Goal: Information Seeking & Learning: Find specific fact

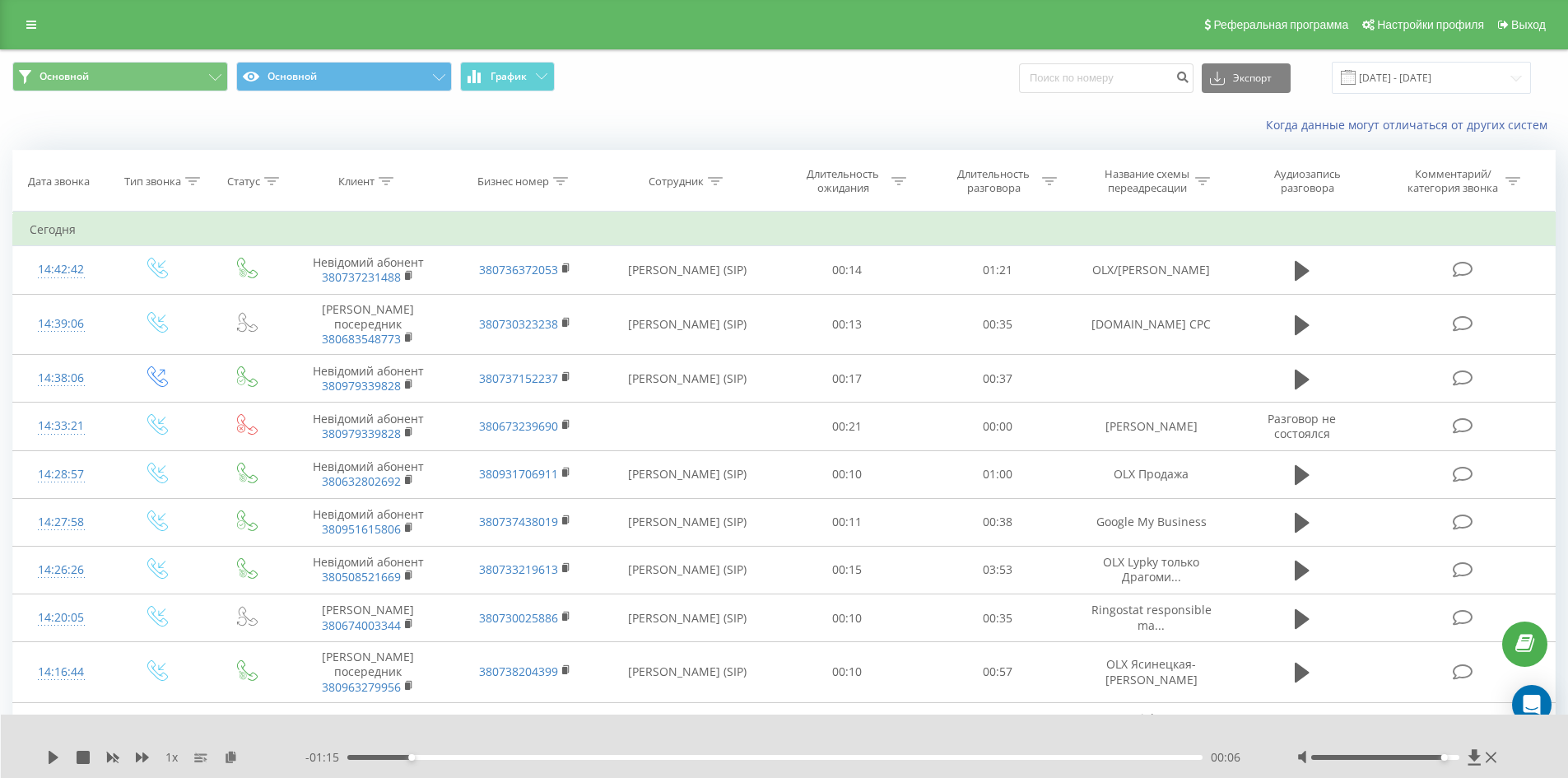
click at [1109, 81] on input at bounding box center [1106, 78] width 175 height 29
type input "380954914186"
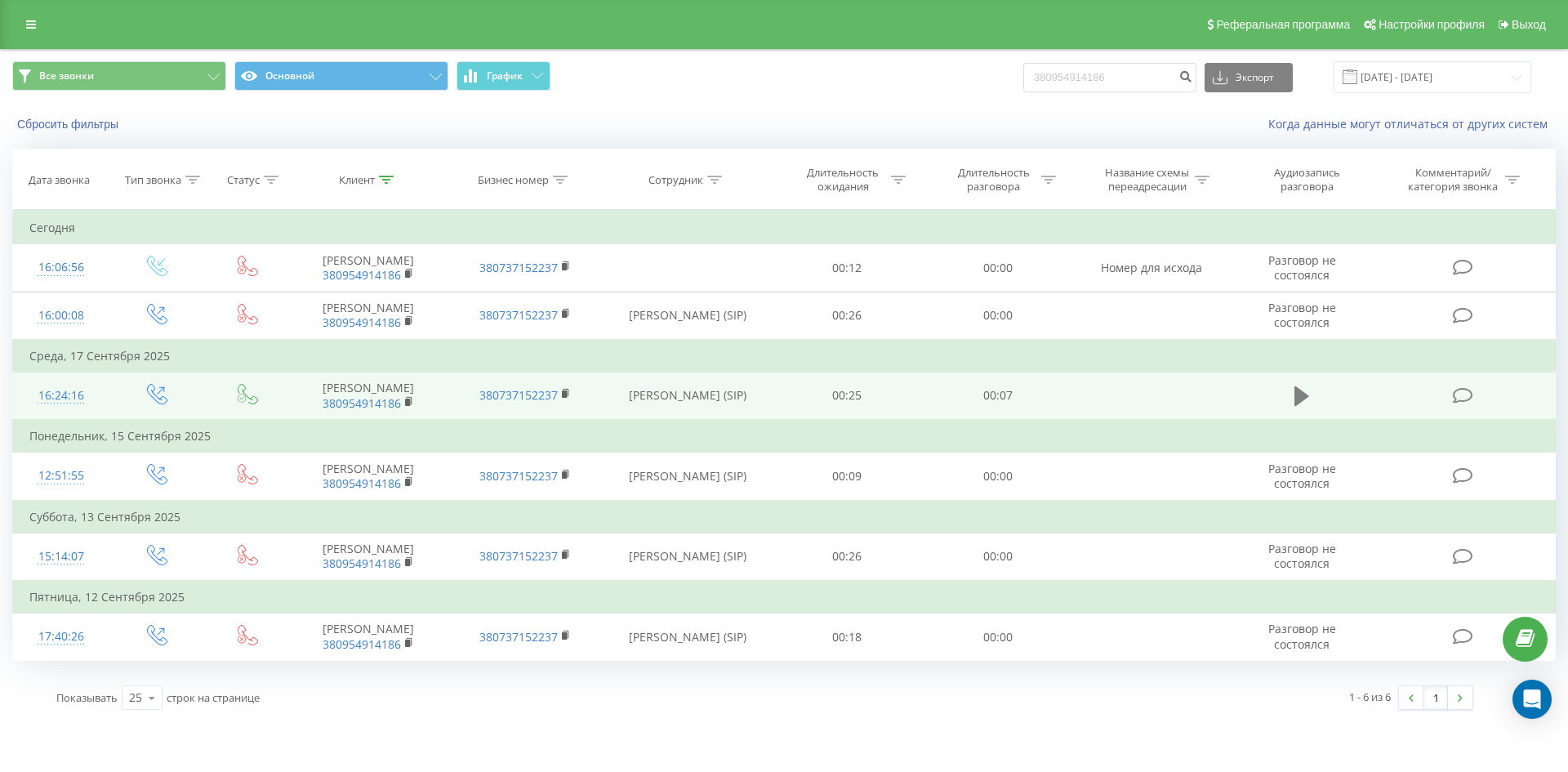
click at [1300, 392] on icon at bounding box center [1302, 396] width 15 height 20
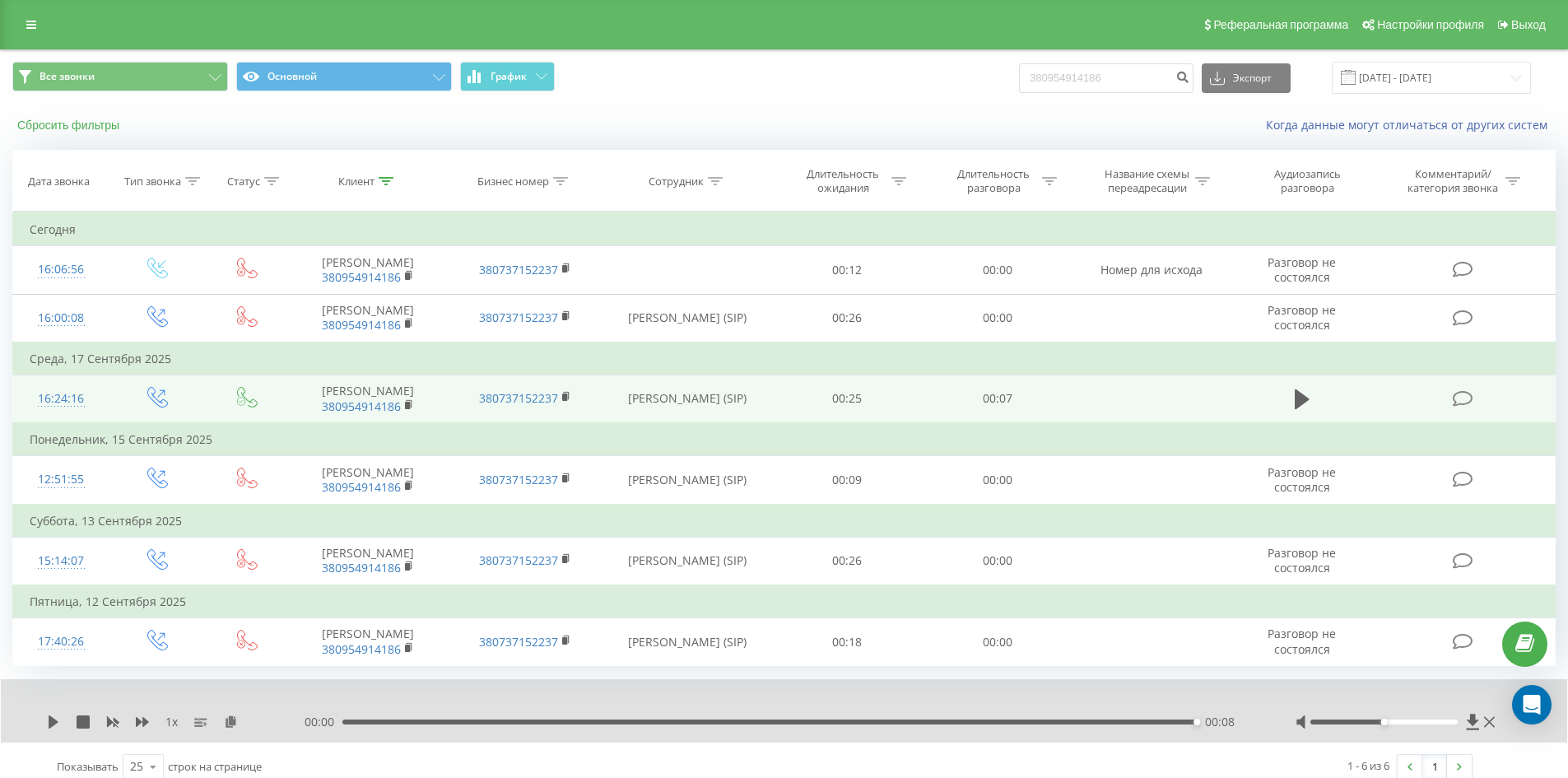
click at [111, 126] on button "Сбросить фильтры" at bounding box center [69, 125] width 115 height 15
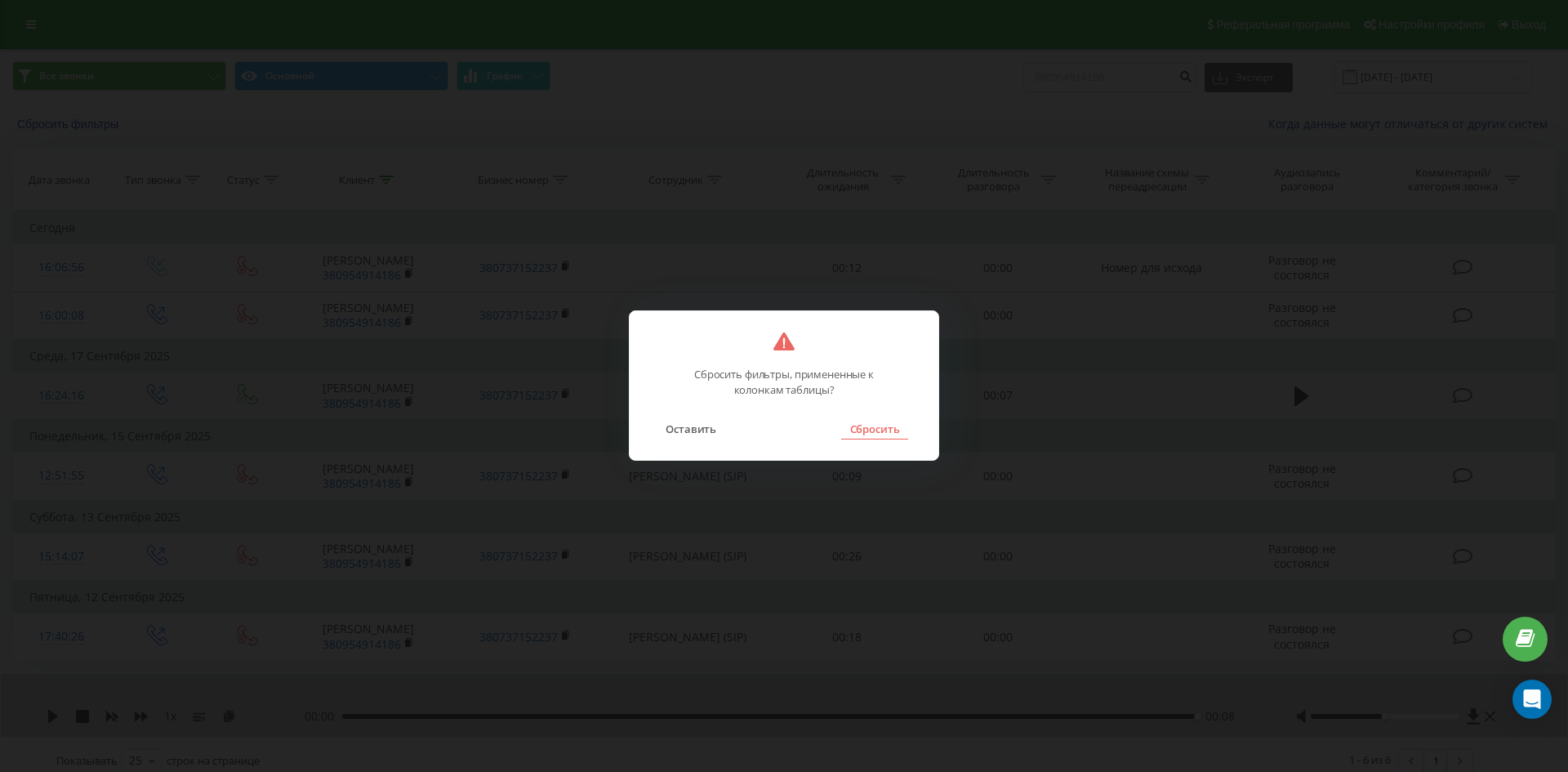
click at [875, 438] on button "Сбросить" at bounding box center [874, 429] width 66 height 21
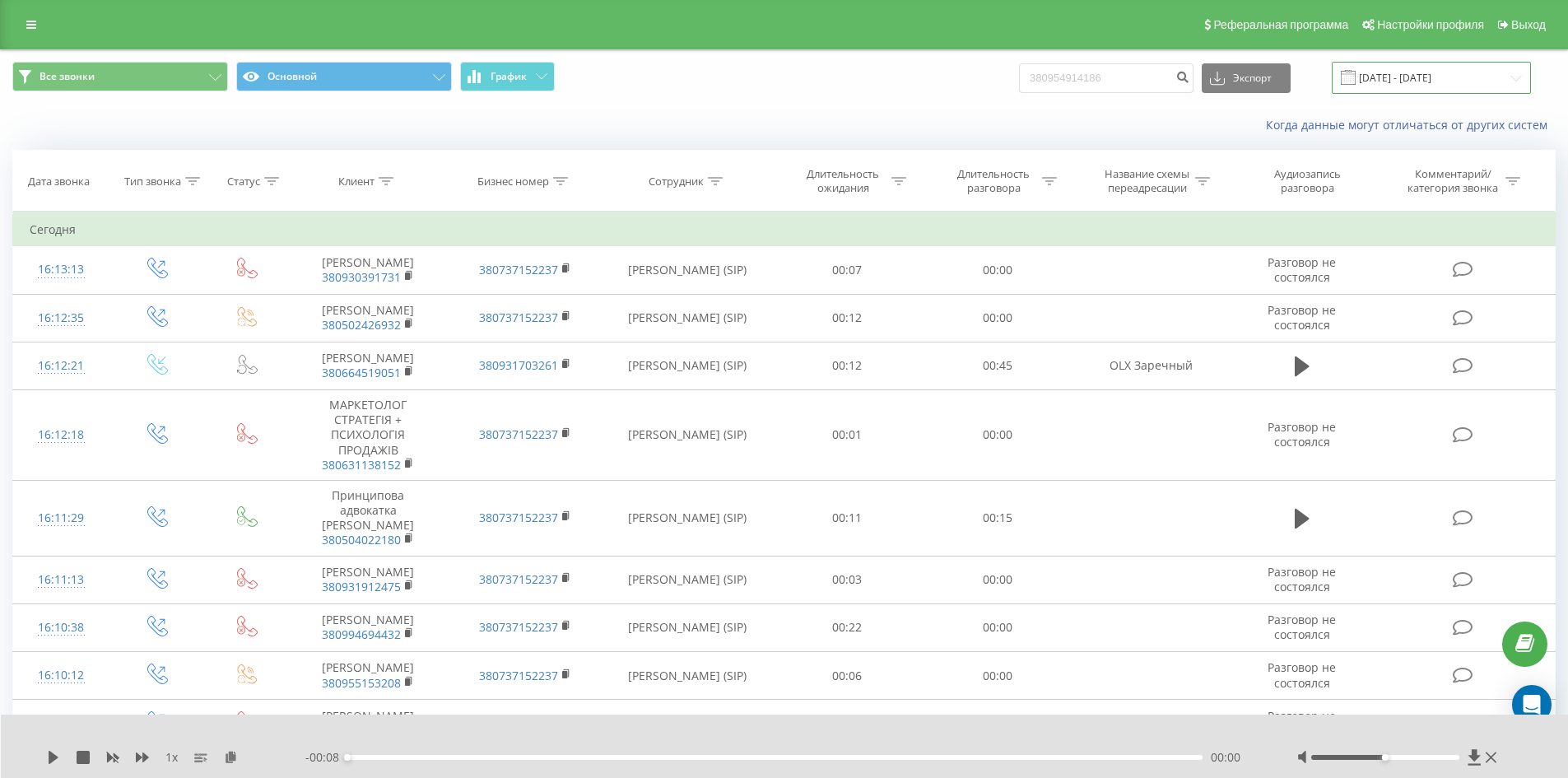
click at [1518, 82] on input "[DATE] - [DATE]" at bounding box center [1431, 77] width 199 height 32
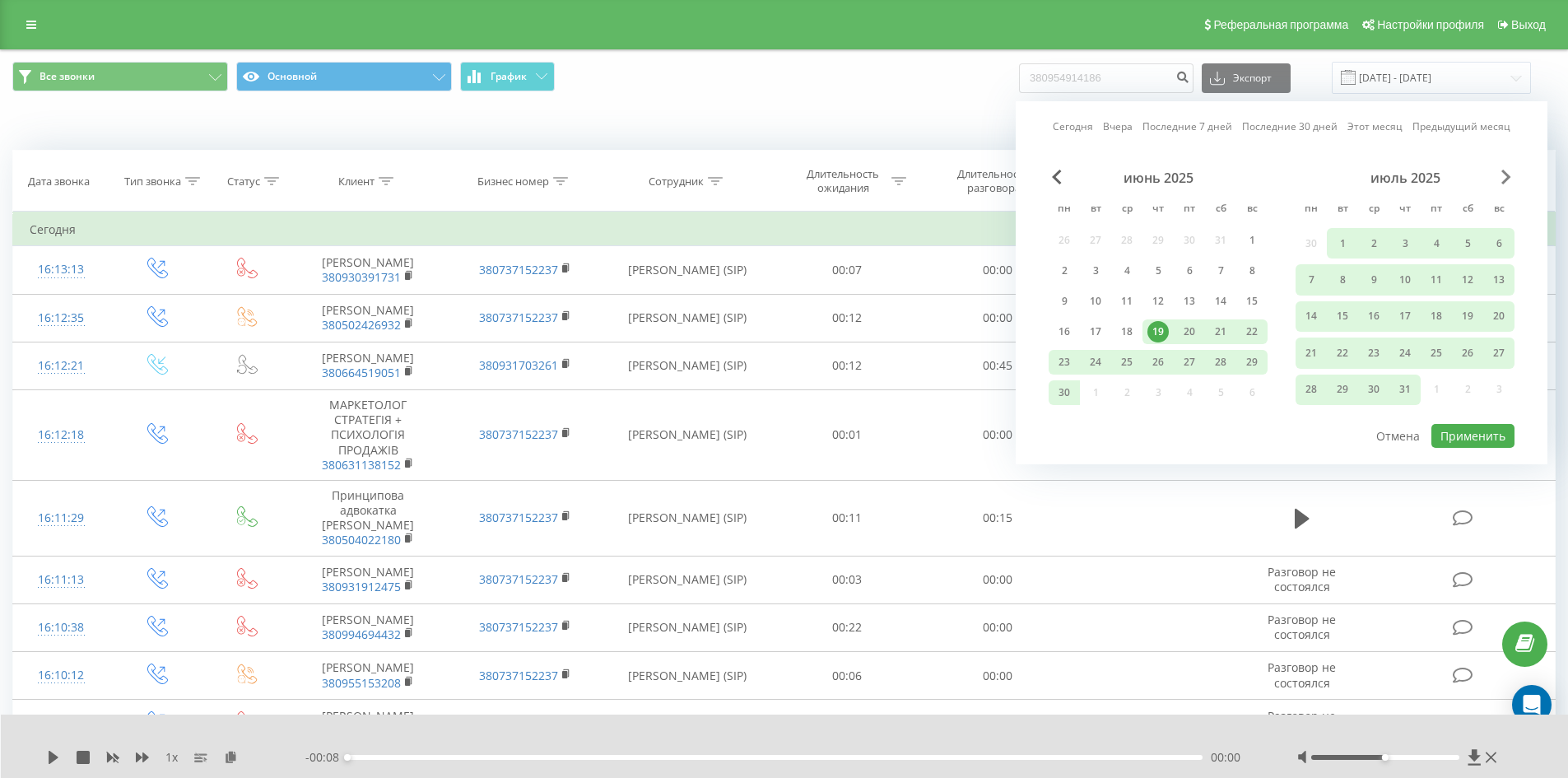
click at [1507, 181] on span "Next Month" at bounding box center [1506, 177] width 10 height 15
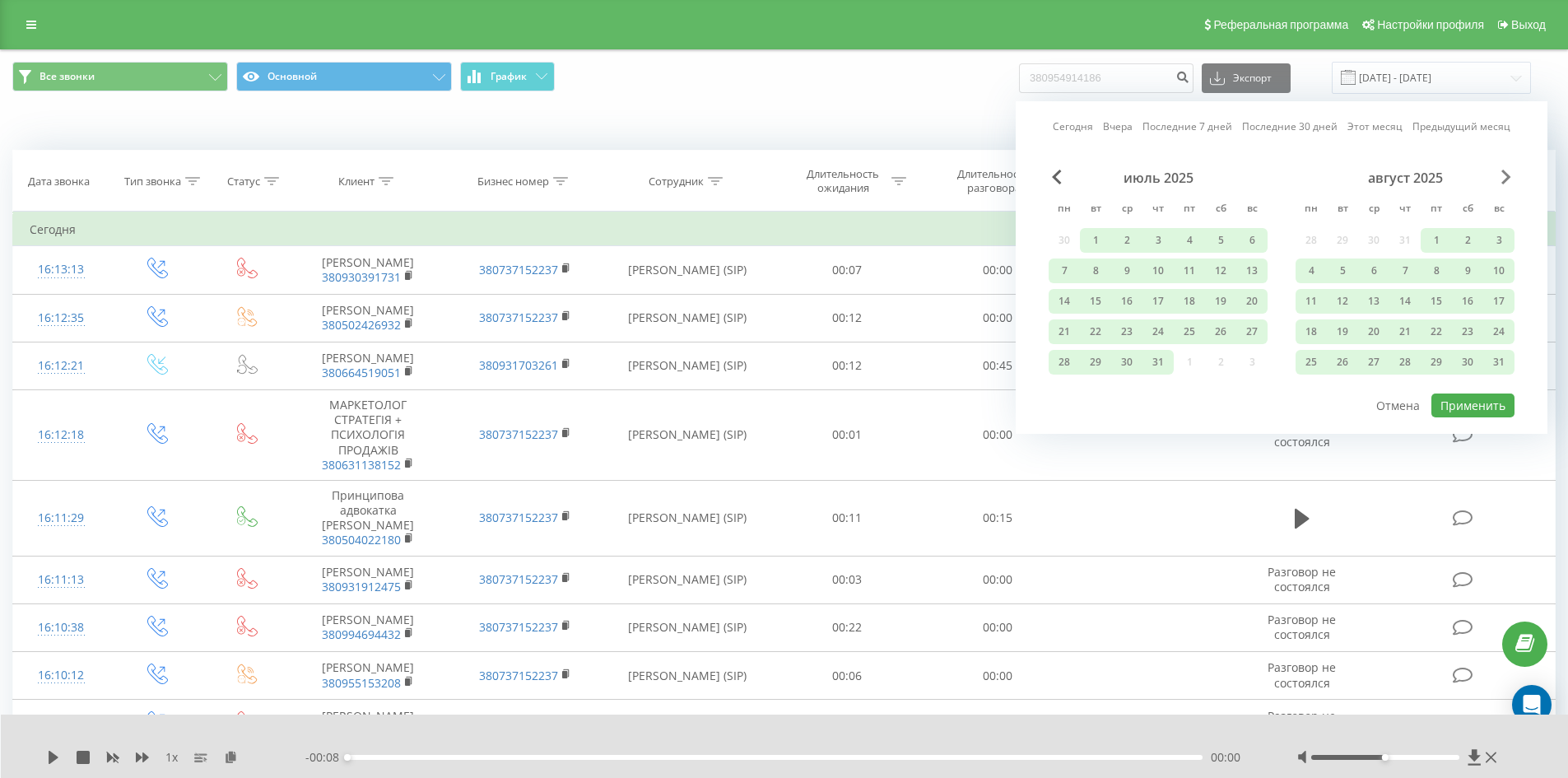
click at [1507, 181] on span "Next Month" at bounding box center [1506, 177] width 10 height 15
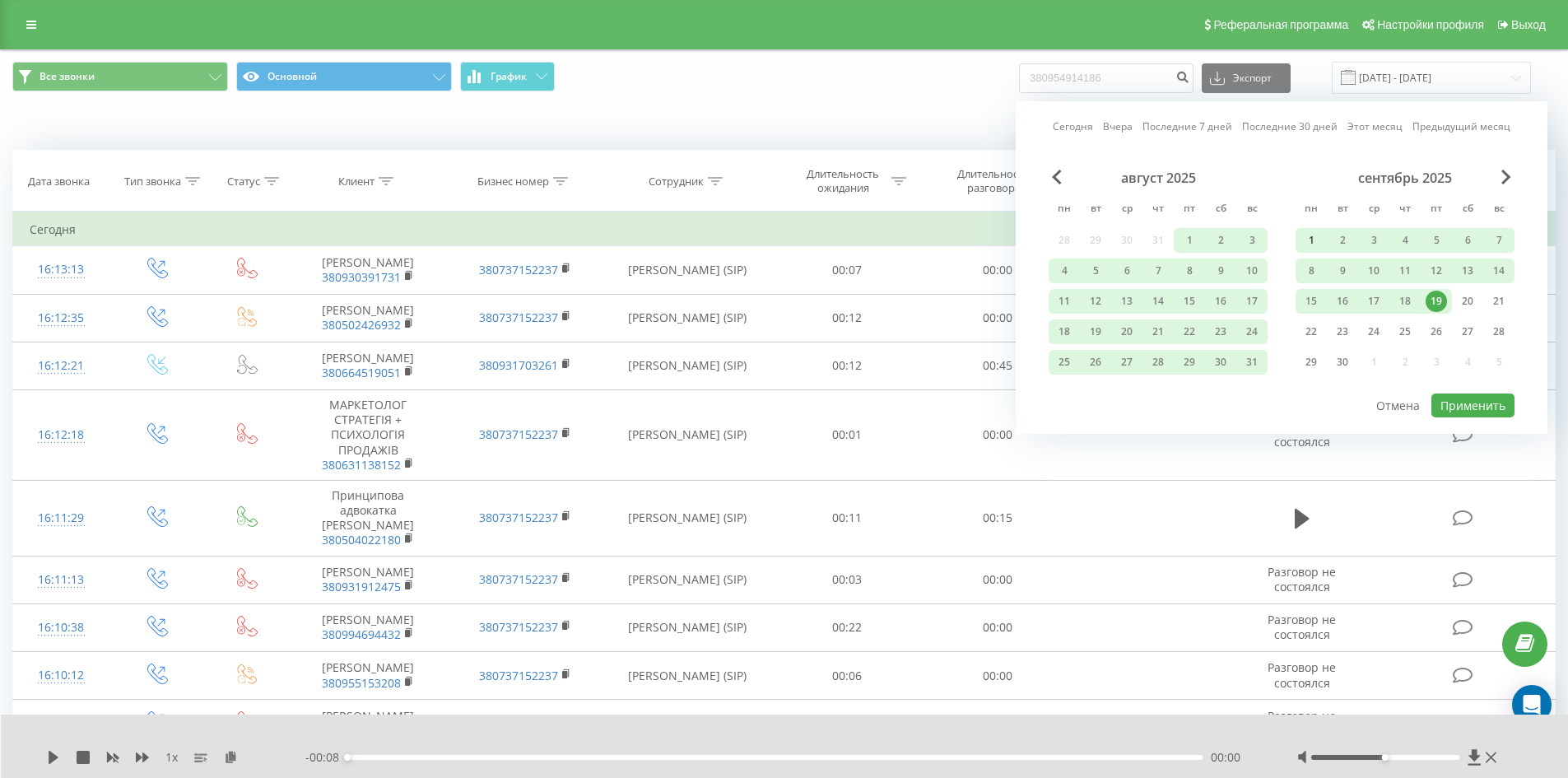
click at [1315, 234] on div "1" at bounding box center [1311, 241] width 22 height 22
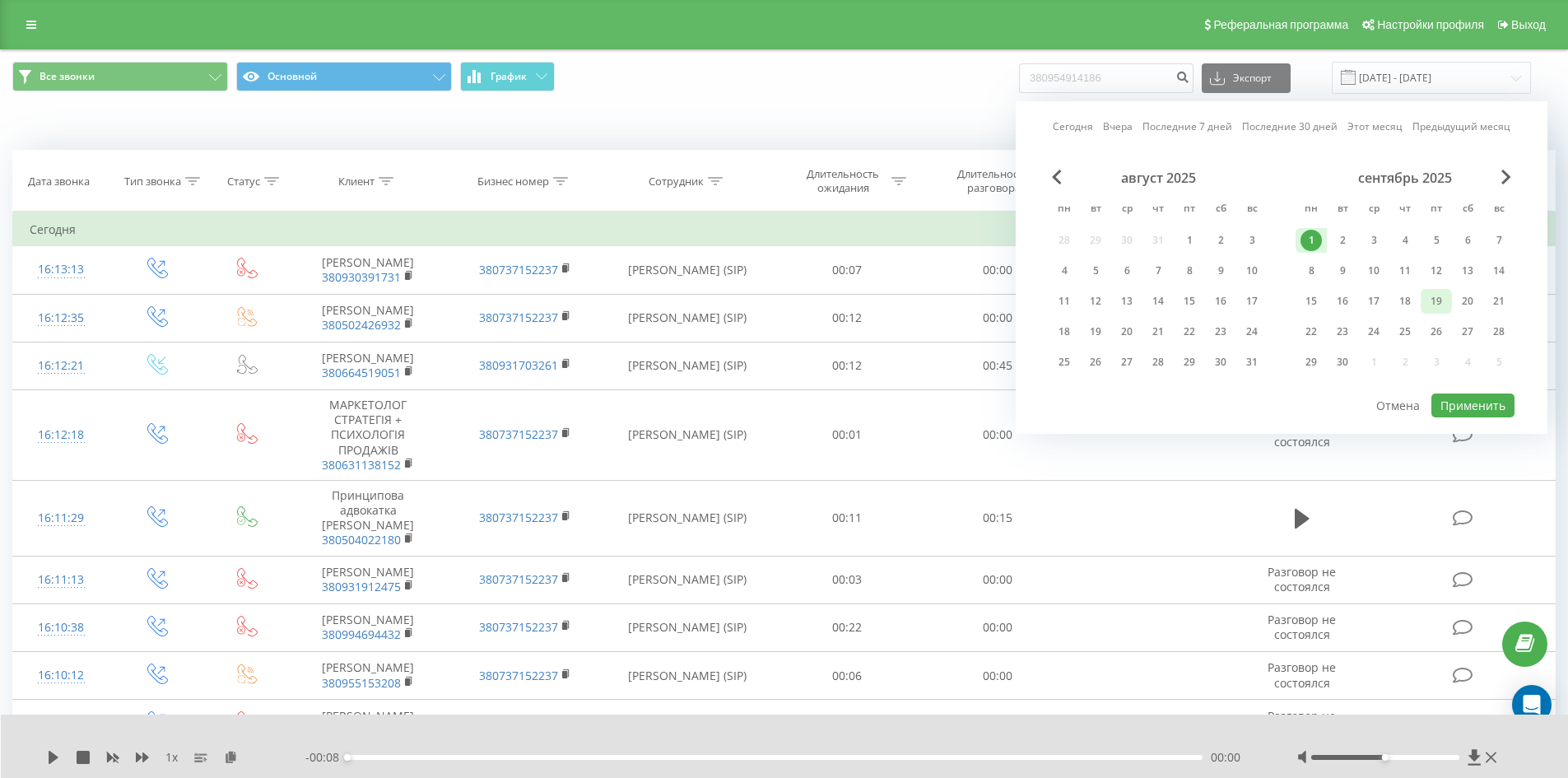
click at [1446, 299] on div "19" at bounding box center [1436, 301] width 22 height 22
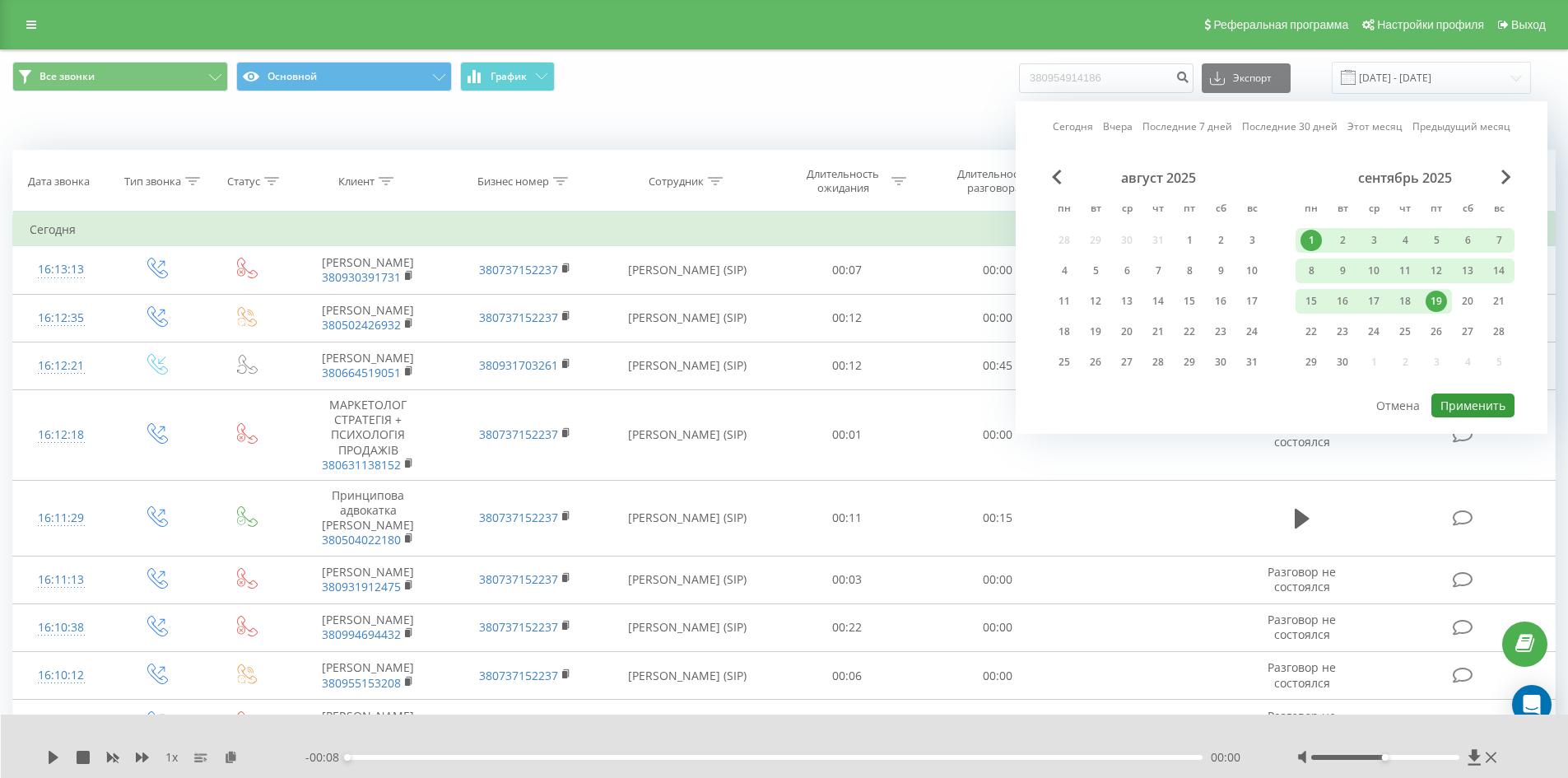
click at [1461, 402] on button "Применить" at bounding box center [1473, 406] width 83 height 24
type input "01.09.2025 - 19.09.2025"
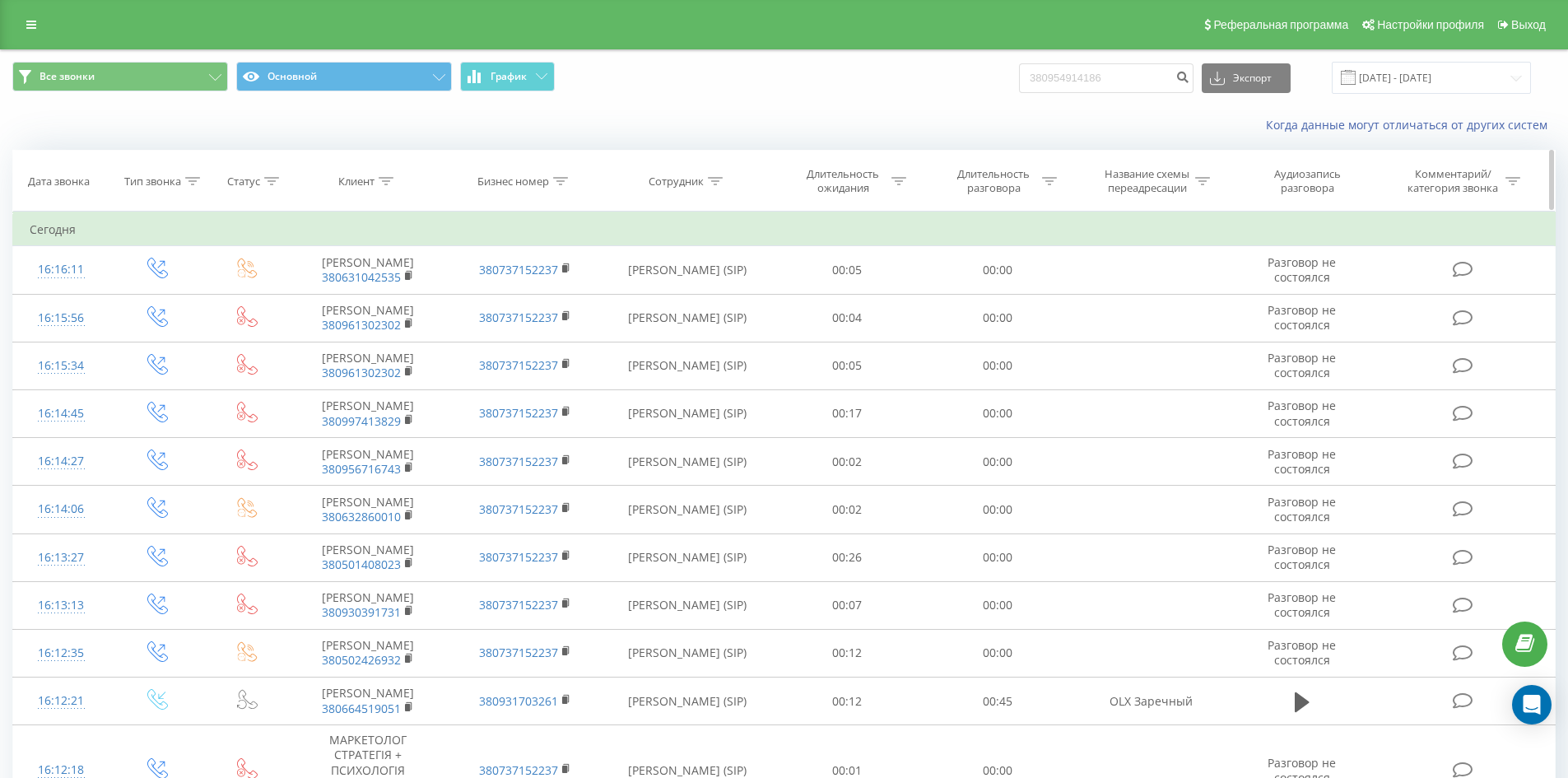
click at [720, 179] on icon at bounding box center [715, 182] width 15 height 9
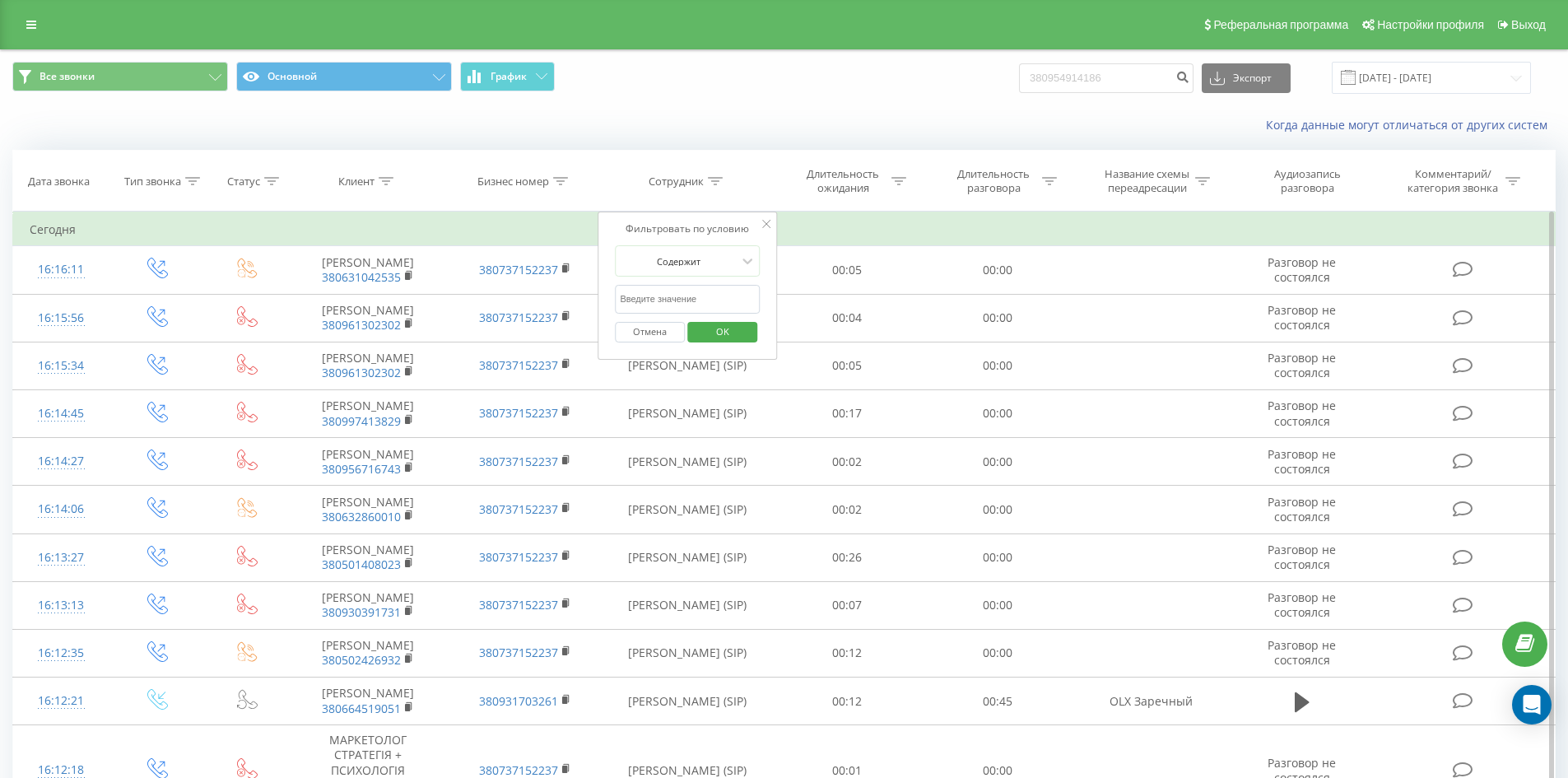
click at [693, 300] on input "text" at bounding box center [688, 299] width 145 height 29
type input "дзюман"
click at [718, 341] on span "OK" at bounding box center [722, 331] width 46 height 26
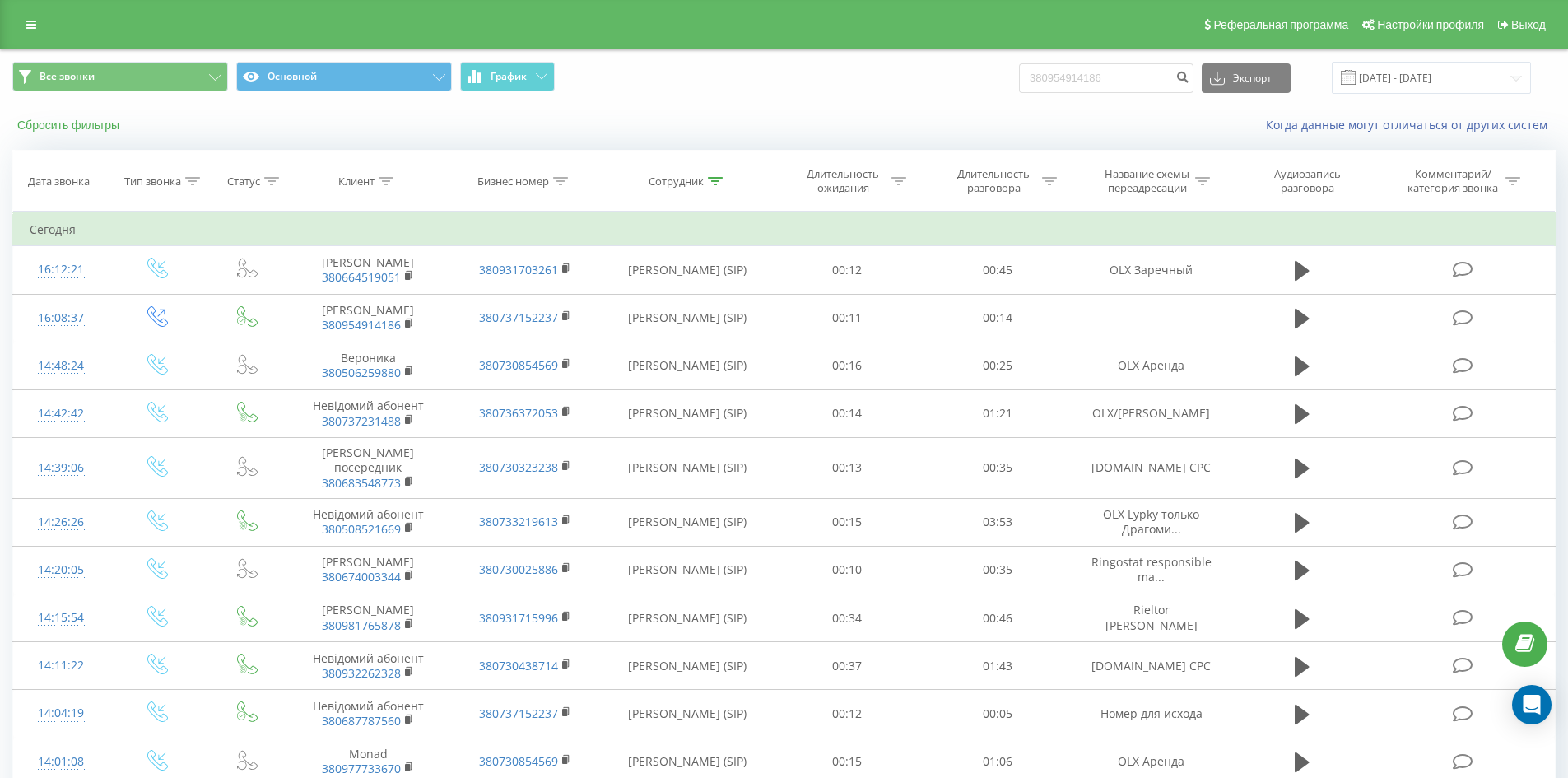
click at [89, 124] on button "Сбросить фильтры" at bounding box center [69, 125] width 115 height 15
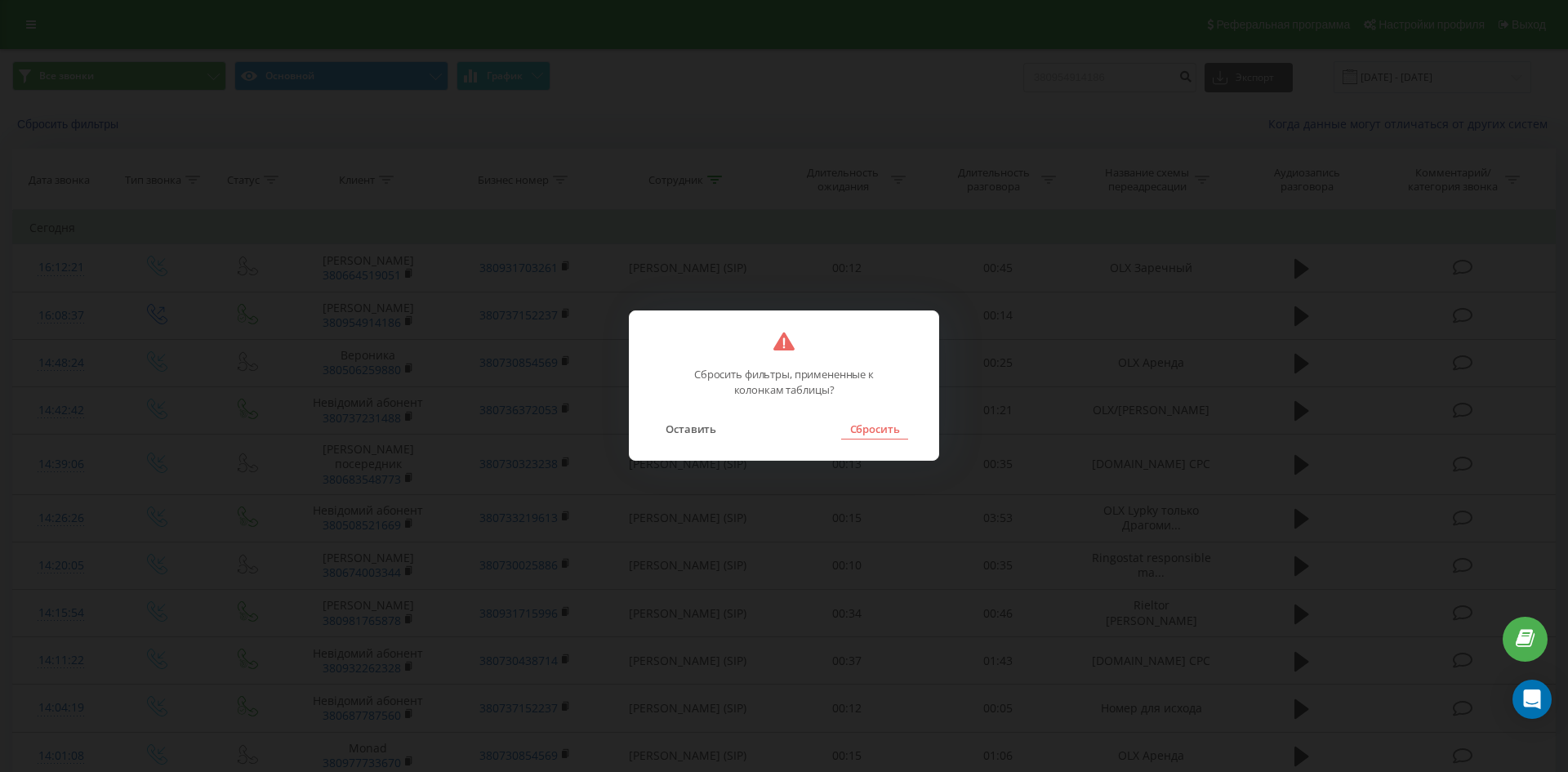
click at [857, 425] on button "Сбросить" at bounding box center [874, 429] width 66 height 21
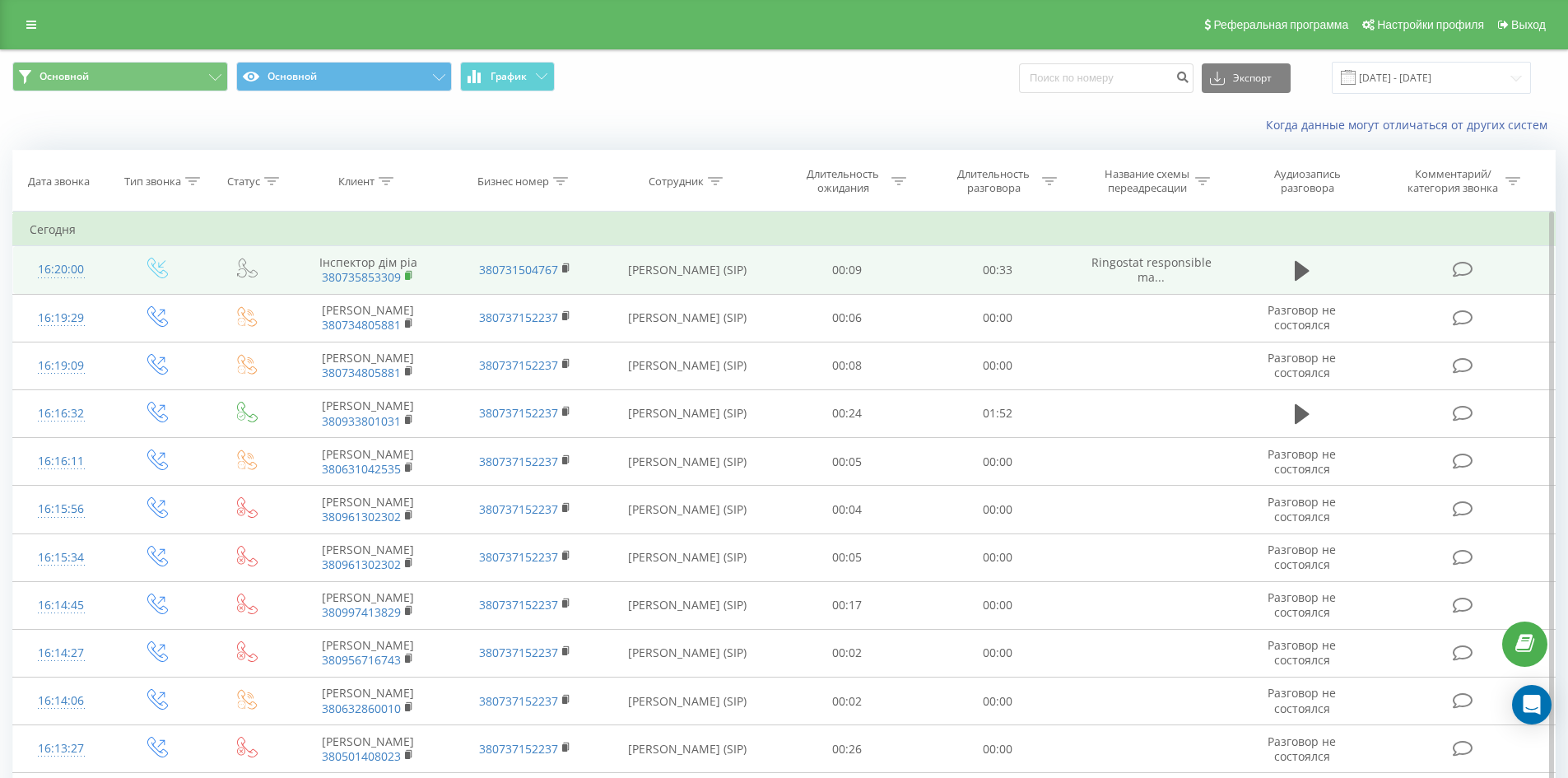
click at [406, 273] on rect at bounding box center [407, 276] width 5 height 8
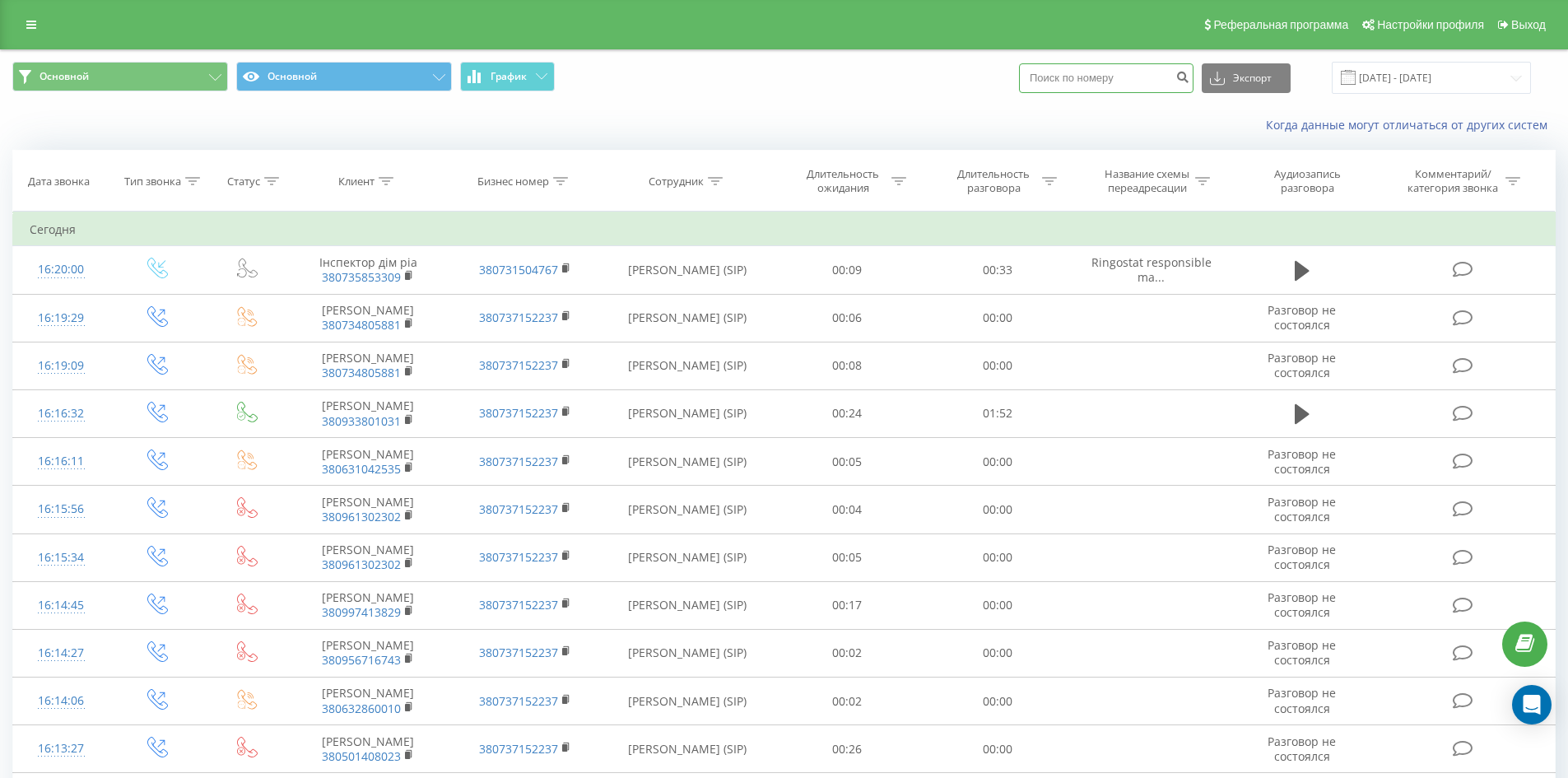
click at [1056, 82] on input at bounding box center [1106, 78] width 175 height 29
paste input "380631894549"
type input "380631894549"
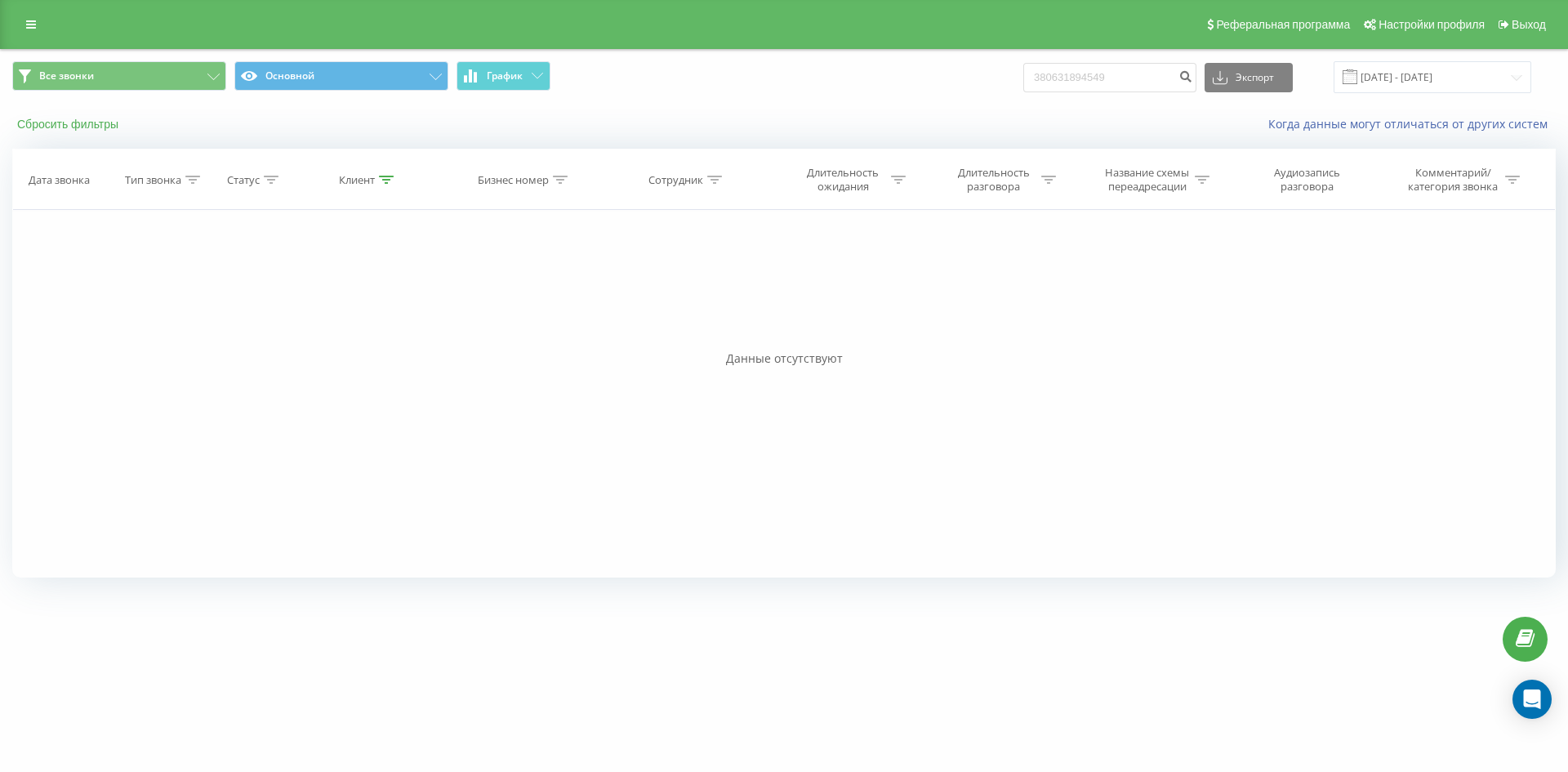
click at [106, 125] on button "Сбросить фильтры" at bounding box center [69, 124] width 114 height 15
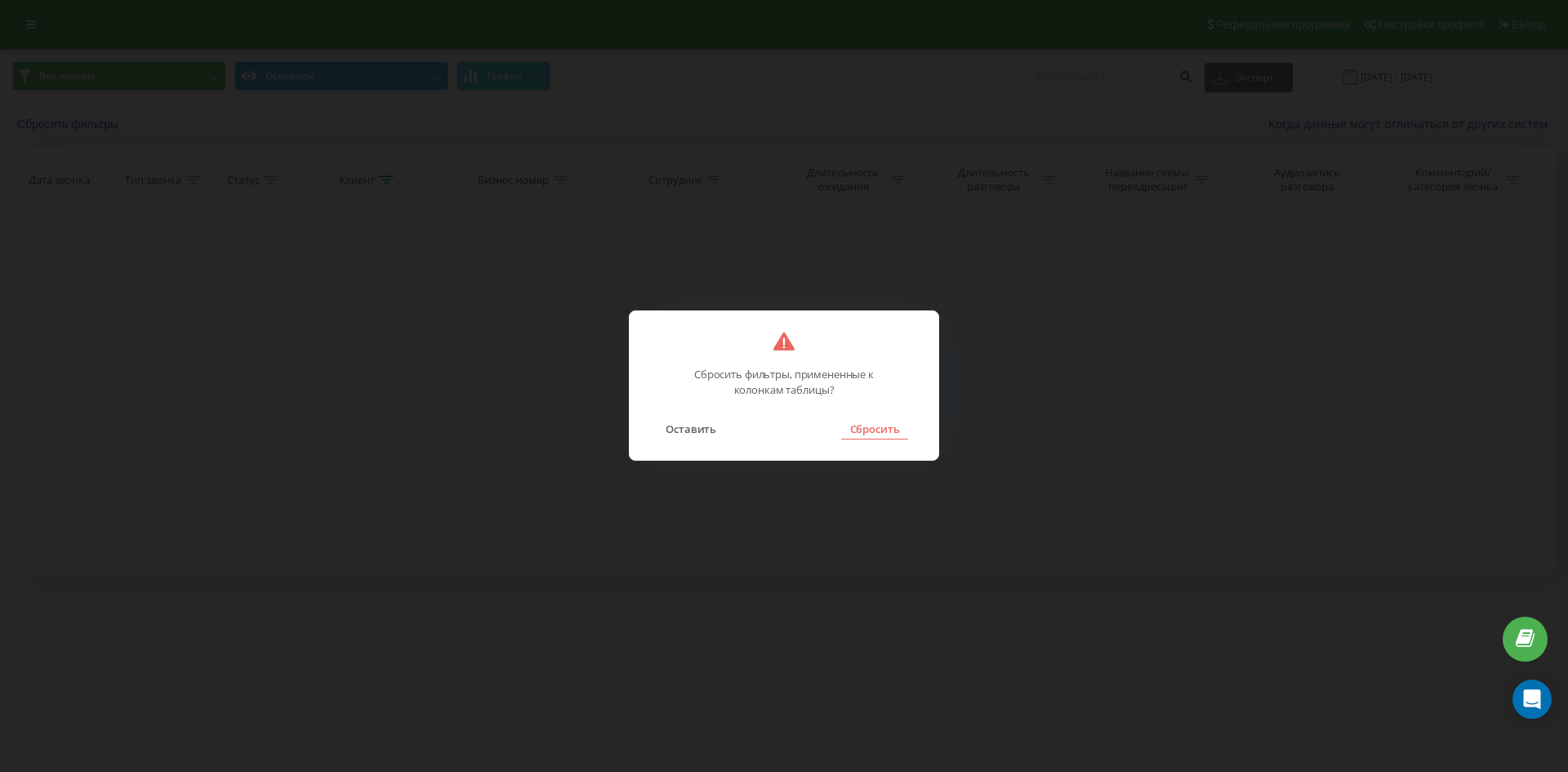
click at [875, 423] on button "Сбросить" at bounding box center [874, 429] width 66 height 21
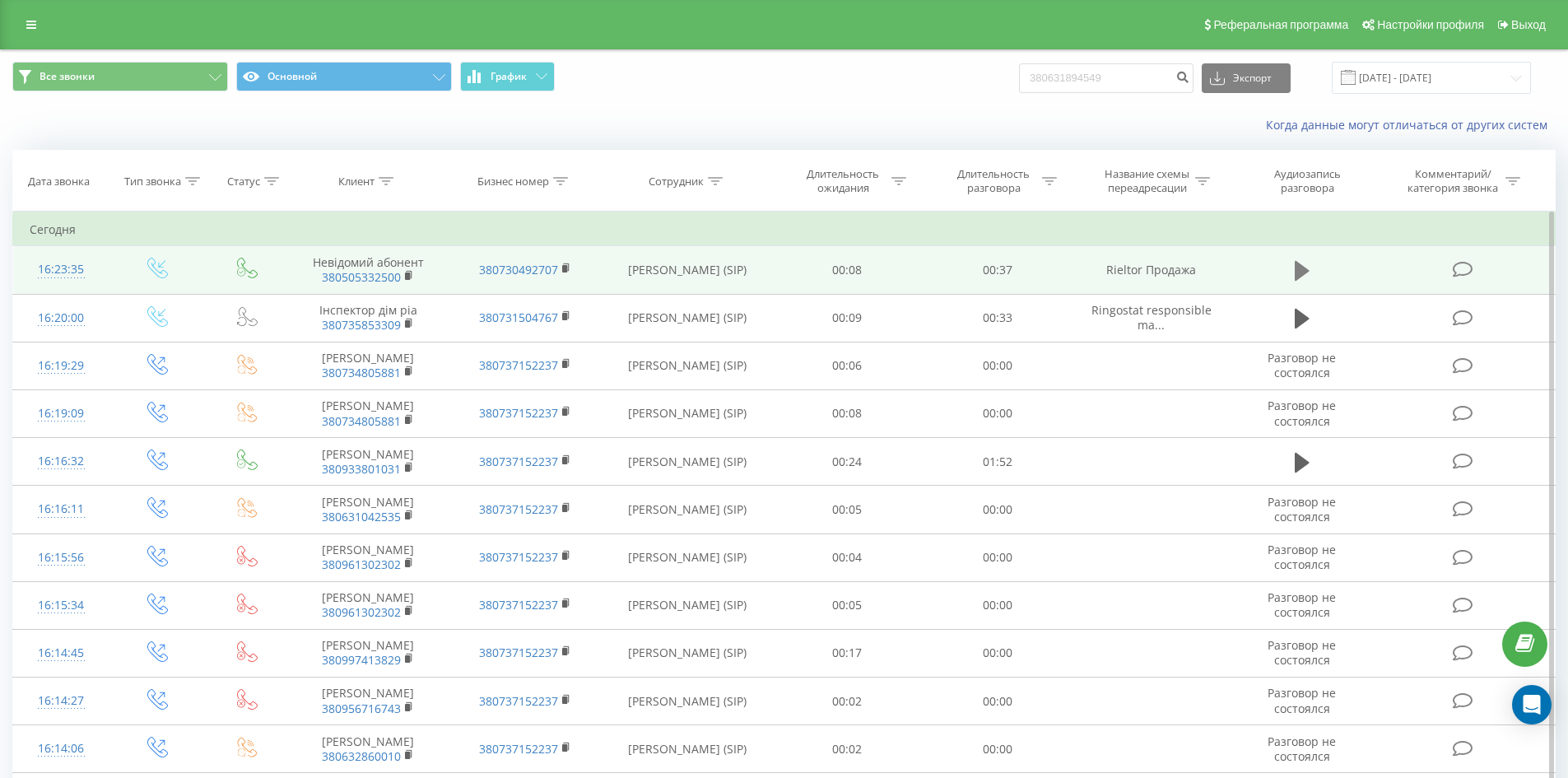
click at [1302, 264] on icon at bounding box center [1302, 271] width 15 height 23
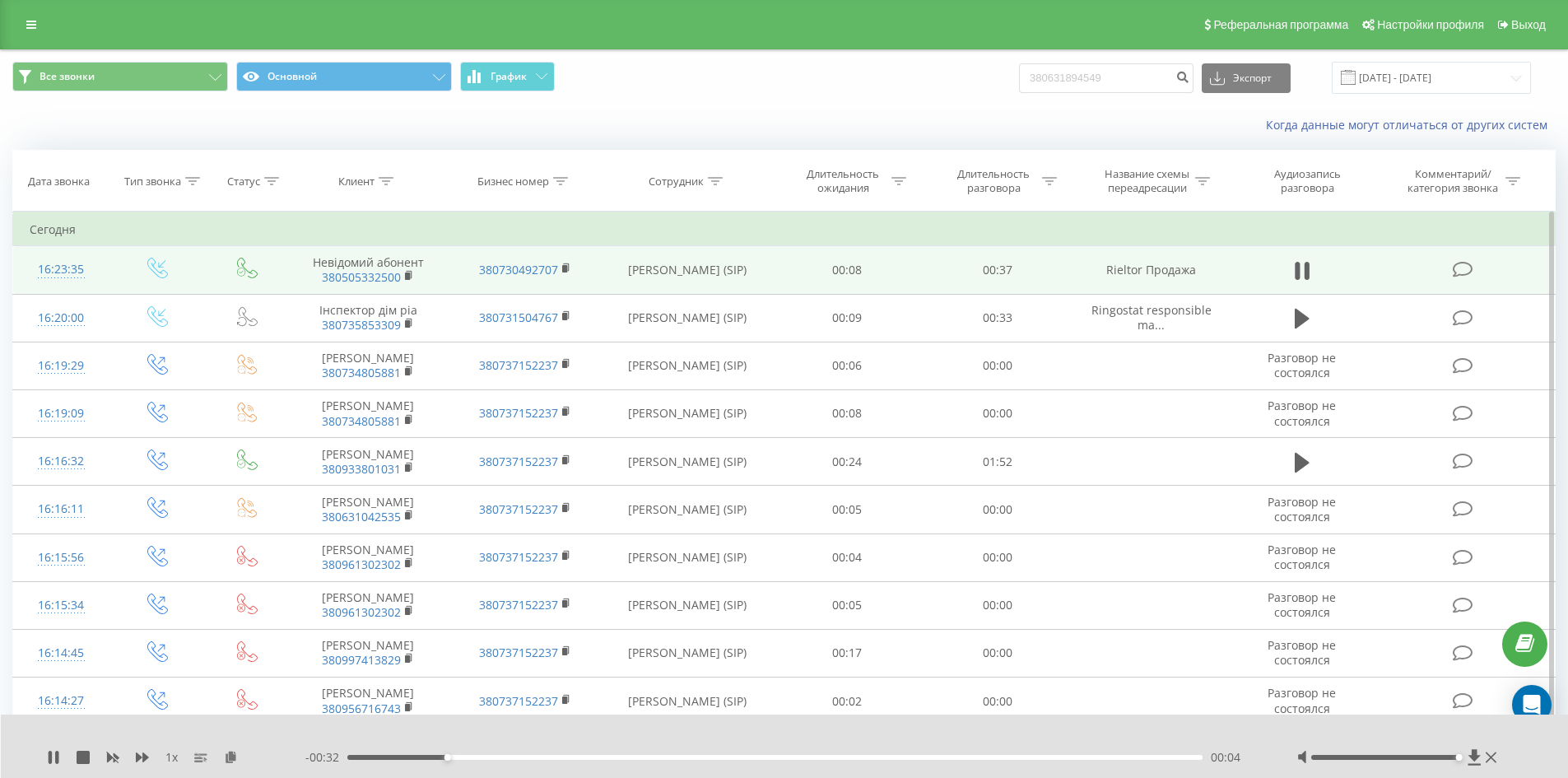
click at [1456, 755] on div at bounding box center [1385, 758] width 148 height 5
click at [725, 759] on div "00:05" at bounding box center [776, 758] width 856 height 5
click at [827, 756] on div "00:20" at bounding box center [776, 758] width 856 height 5
click at [900, 757] on div "00:24" at bounding box center [776, 758] width 856 height 5
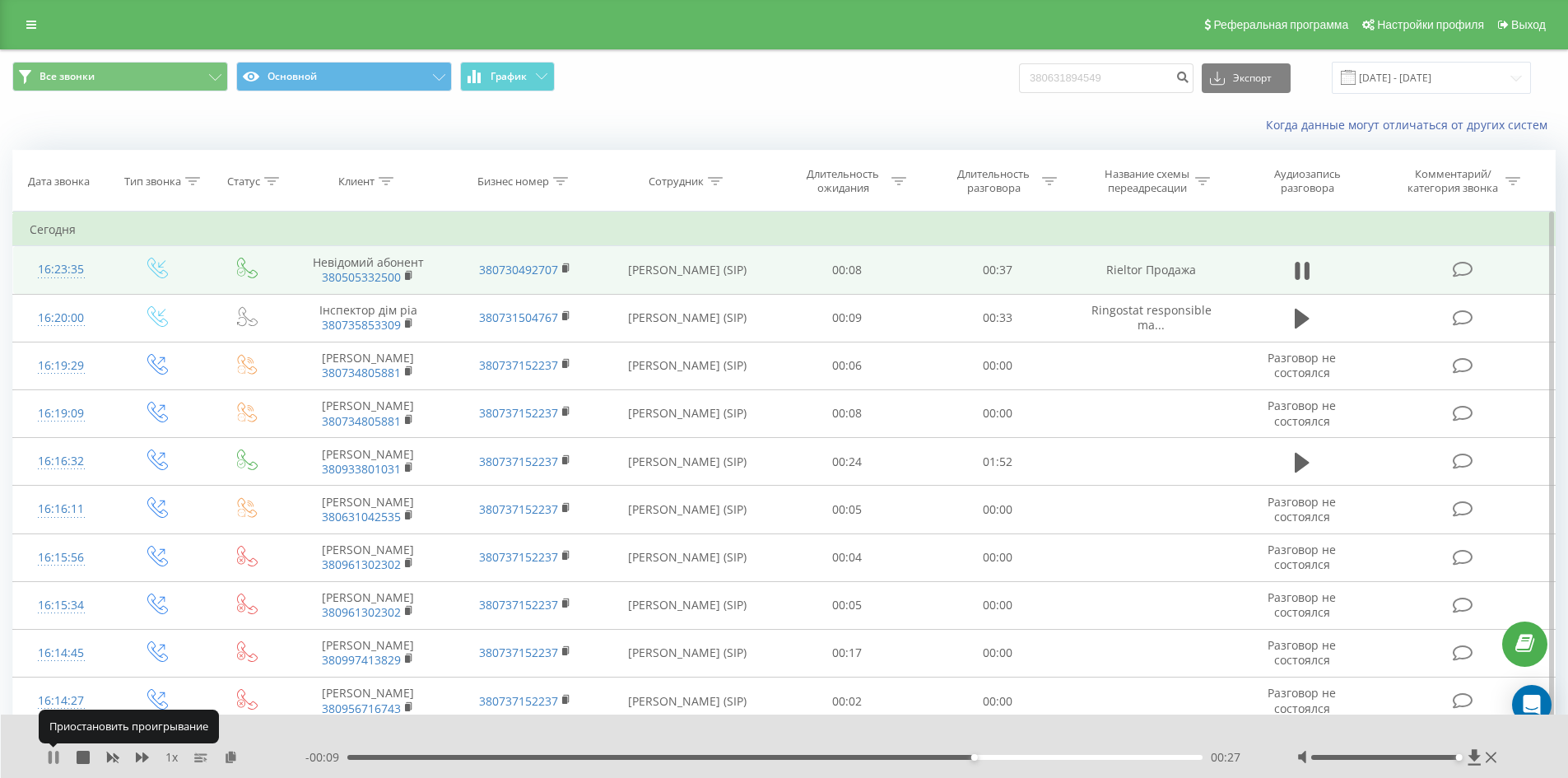
click at [55, 759] on icon at bounding box center [53, 757] width 13 height 13
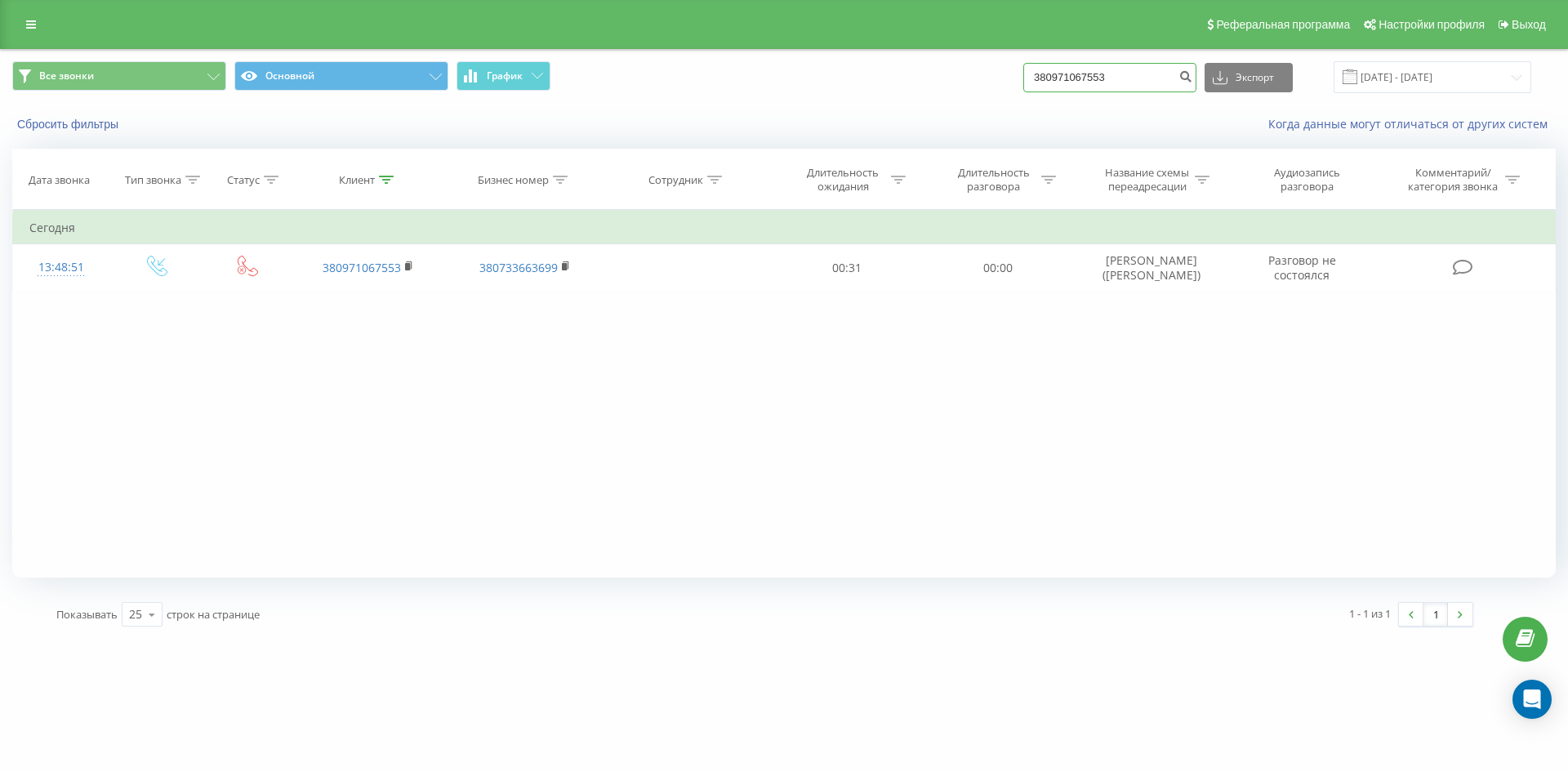
click at [1157, 88] on input "380971067553" at bounding box center [1111, 77] width 173 height 29
paste input "380631894549"
type input "380631894549"
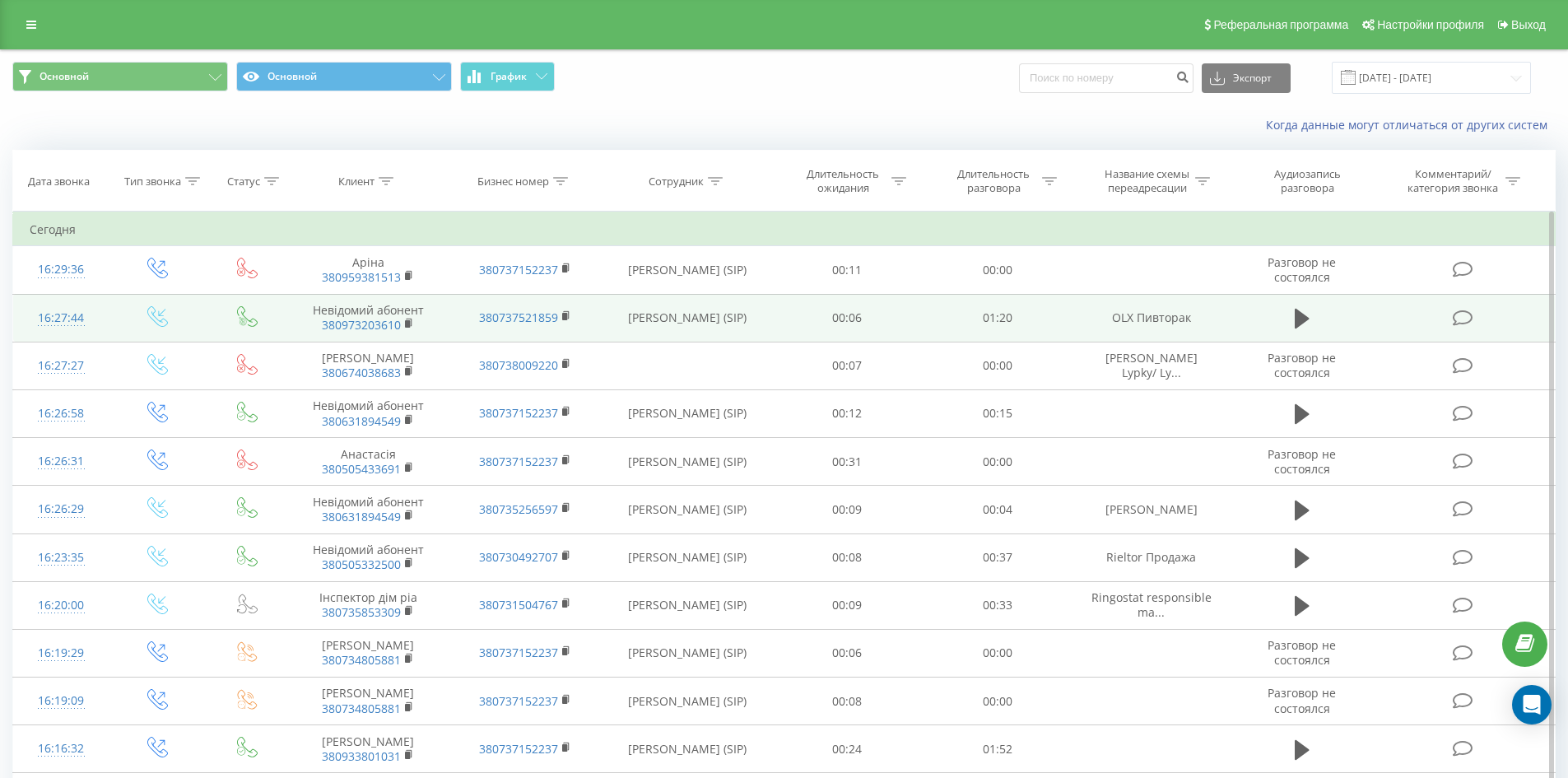
click at [1157, 321] on td "OLX Пивторак" at bounding box center [1150, 318] width 157 height 48
copy tr "OLX Пивторак"
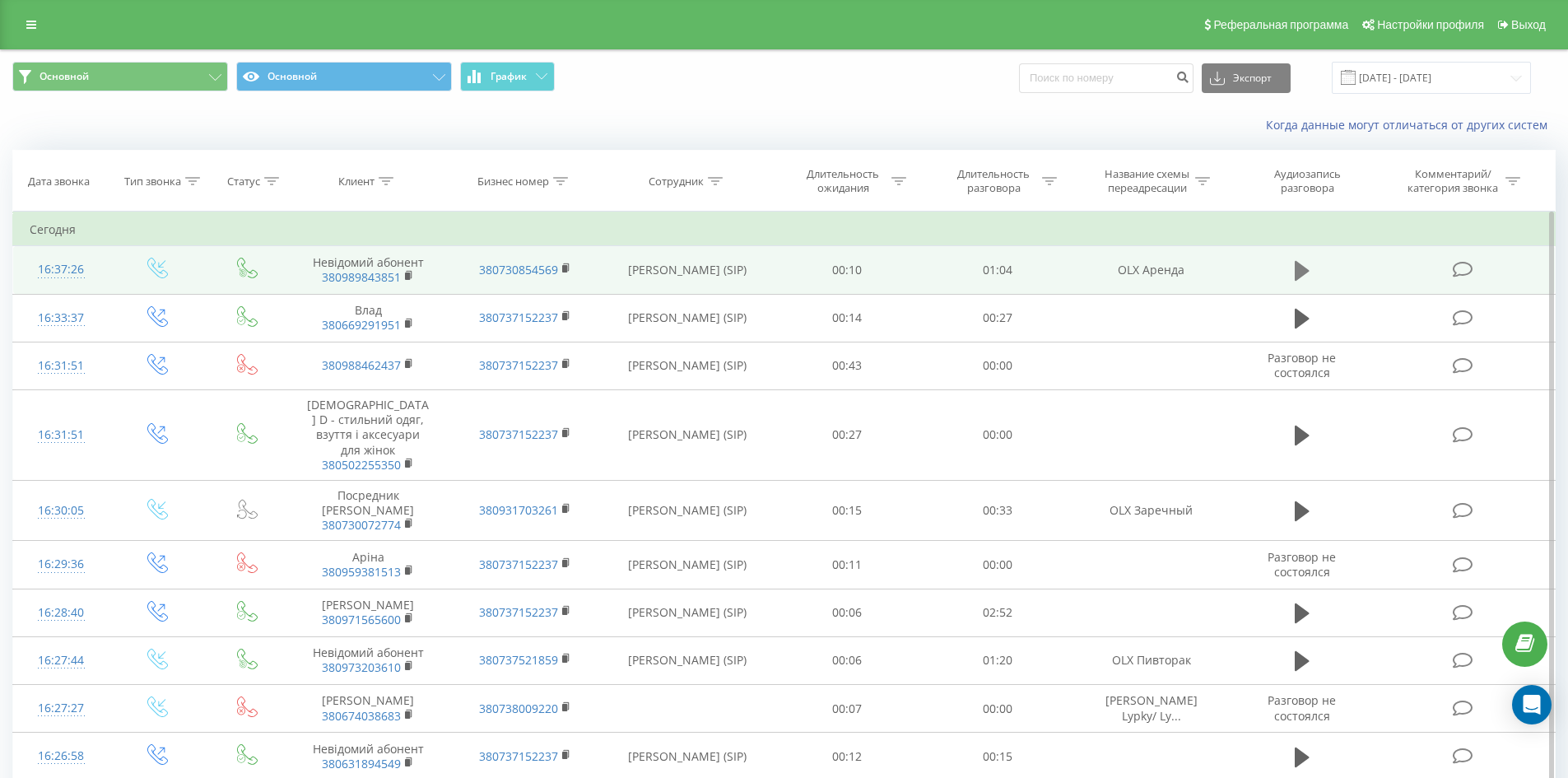
click at [1306, 272] on icon at bounding box center [1302, 271] width 15 height 20
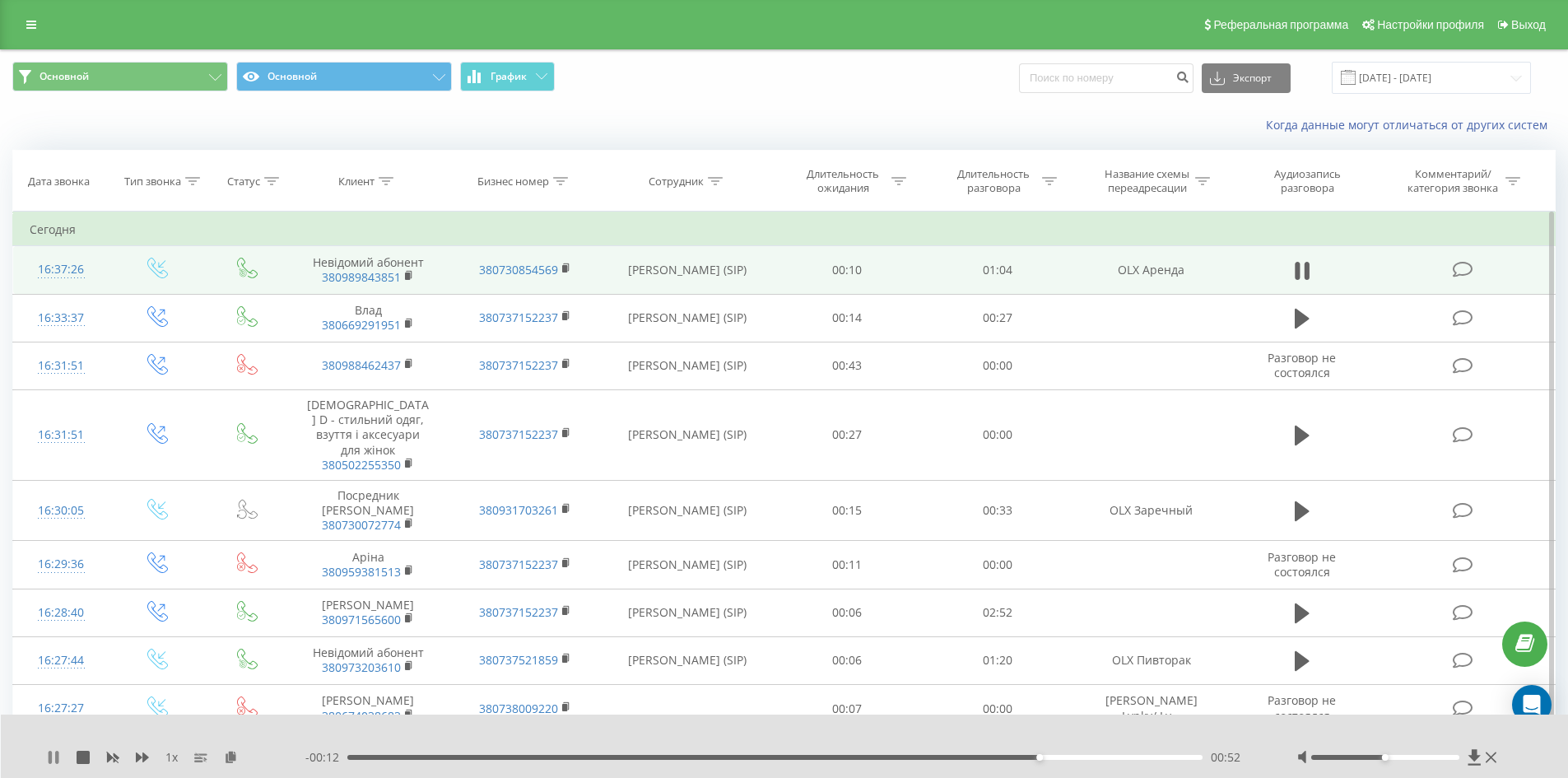
click at [57, 760] on icon at bounding box center [57, 757] width 3 height 13
click at [1111, 74] on input at bounding box center [1106, 78] width 175 height 29
paste input "380975305292"
type input "380975305292"
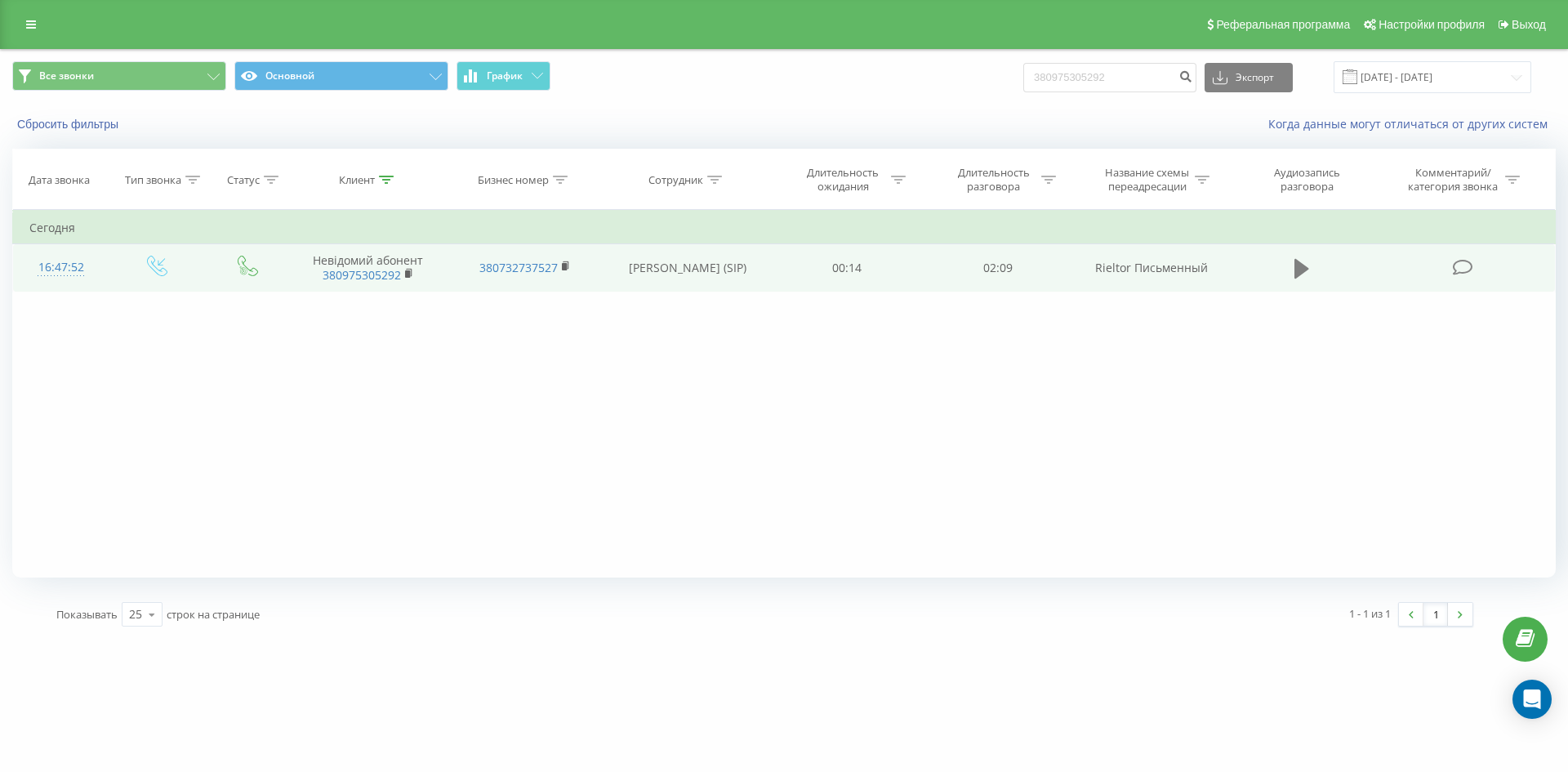
click at [1296, 271] on icon at bounding box center [1302, 269] width 15 height 20
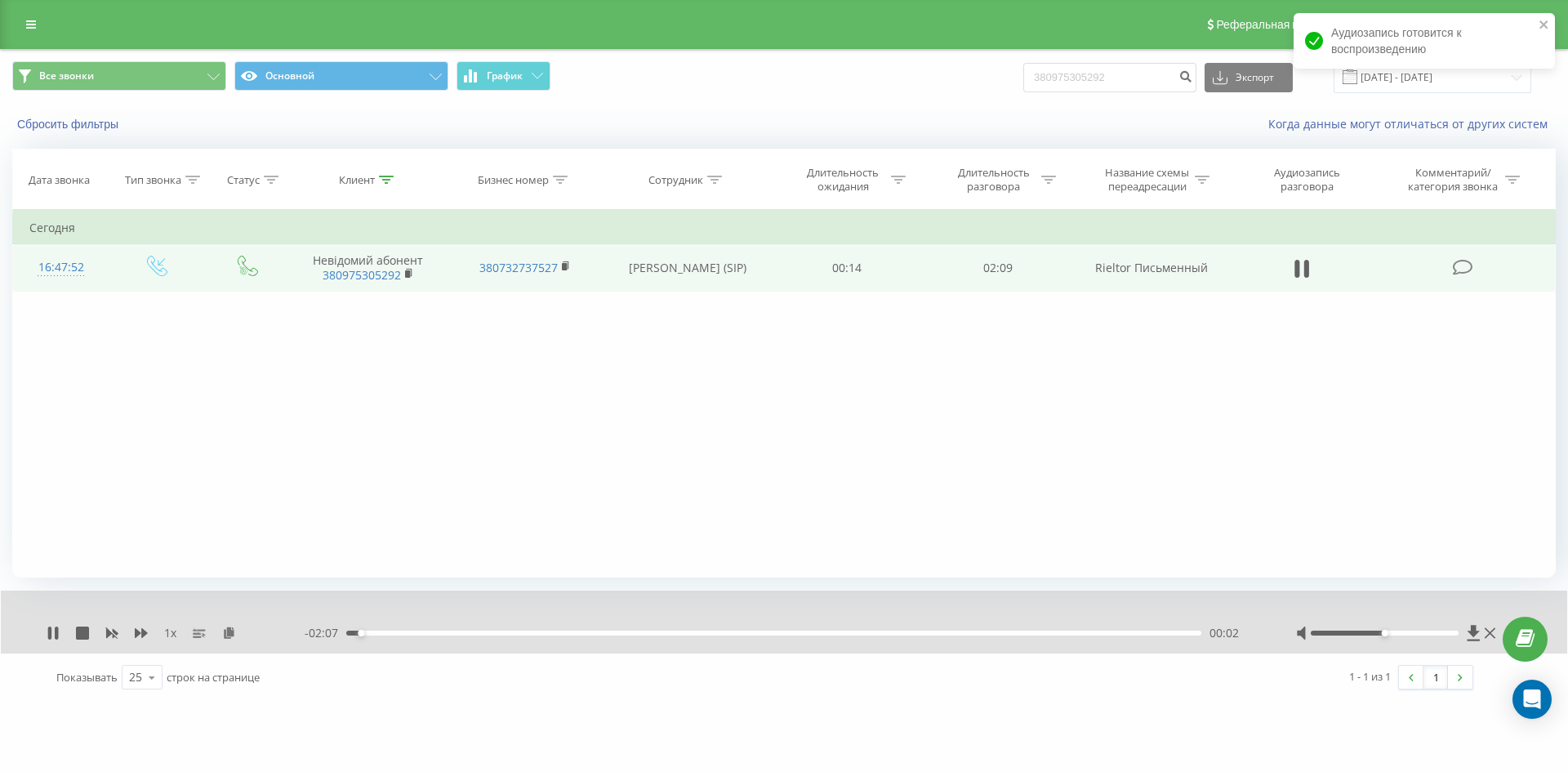
click at [414, 633] on div "00:02" at bounding box center [774, 634] width 855 height 5
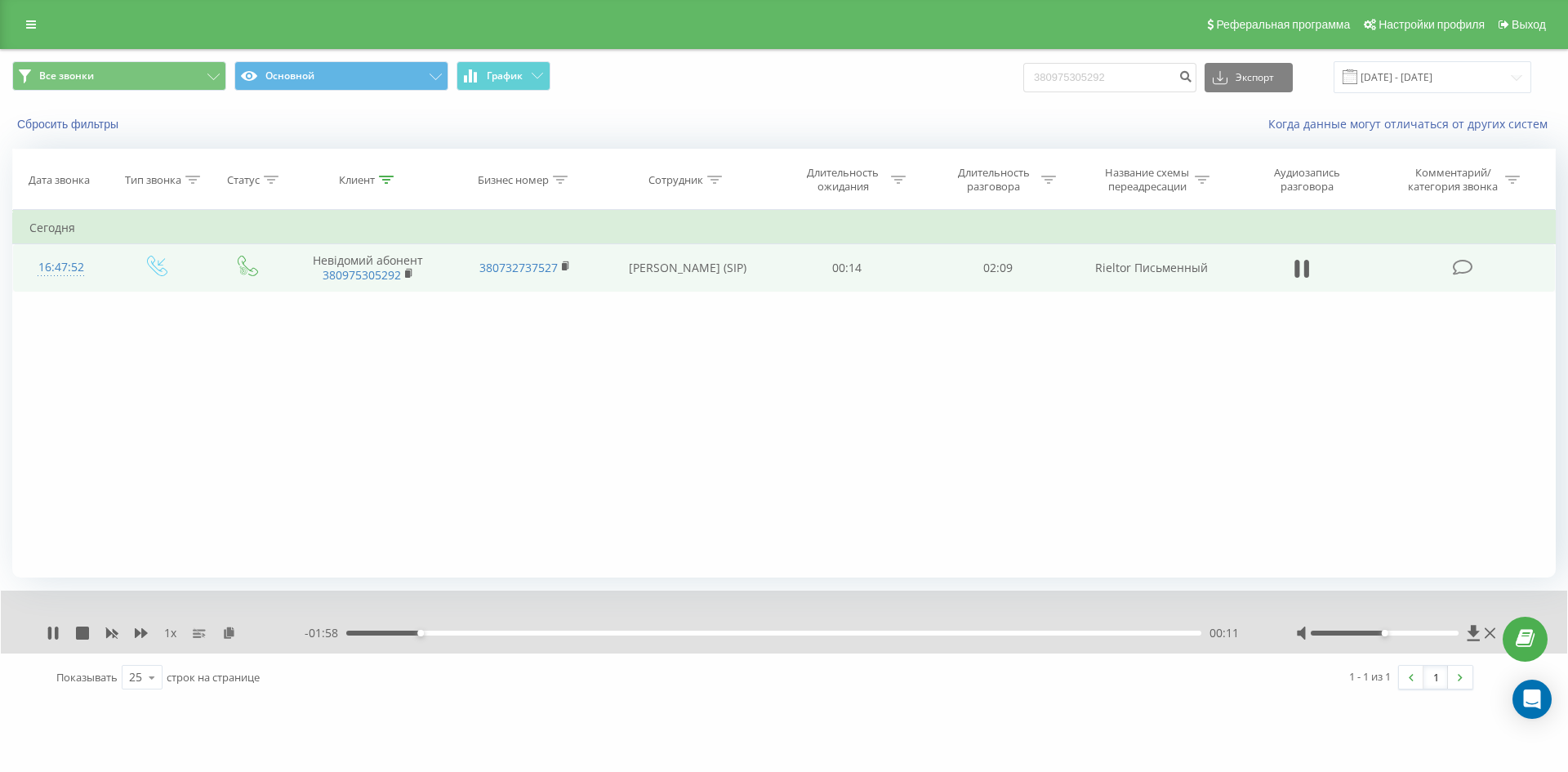
click at [465, 629] on div "- 01:58 00:11 00:11" at bounding box center [780, 633] width 951 height 16
click at [468, 634] on div "00:11" at bounding box center [774, 634] width 855 height 5
click at [499, 635] on div "00:19" at bounding box center [774, 634] width 855 height 5
click at [438, 630] on div "- 01:45 00:24 00:24" at bounding box center [780, 633] width 951 height 16
click at [430, 632] on div "00:12" at bounding box center [774, 634] width 855 height 5
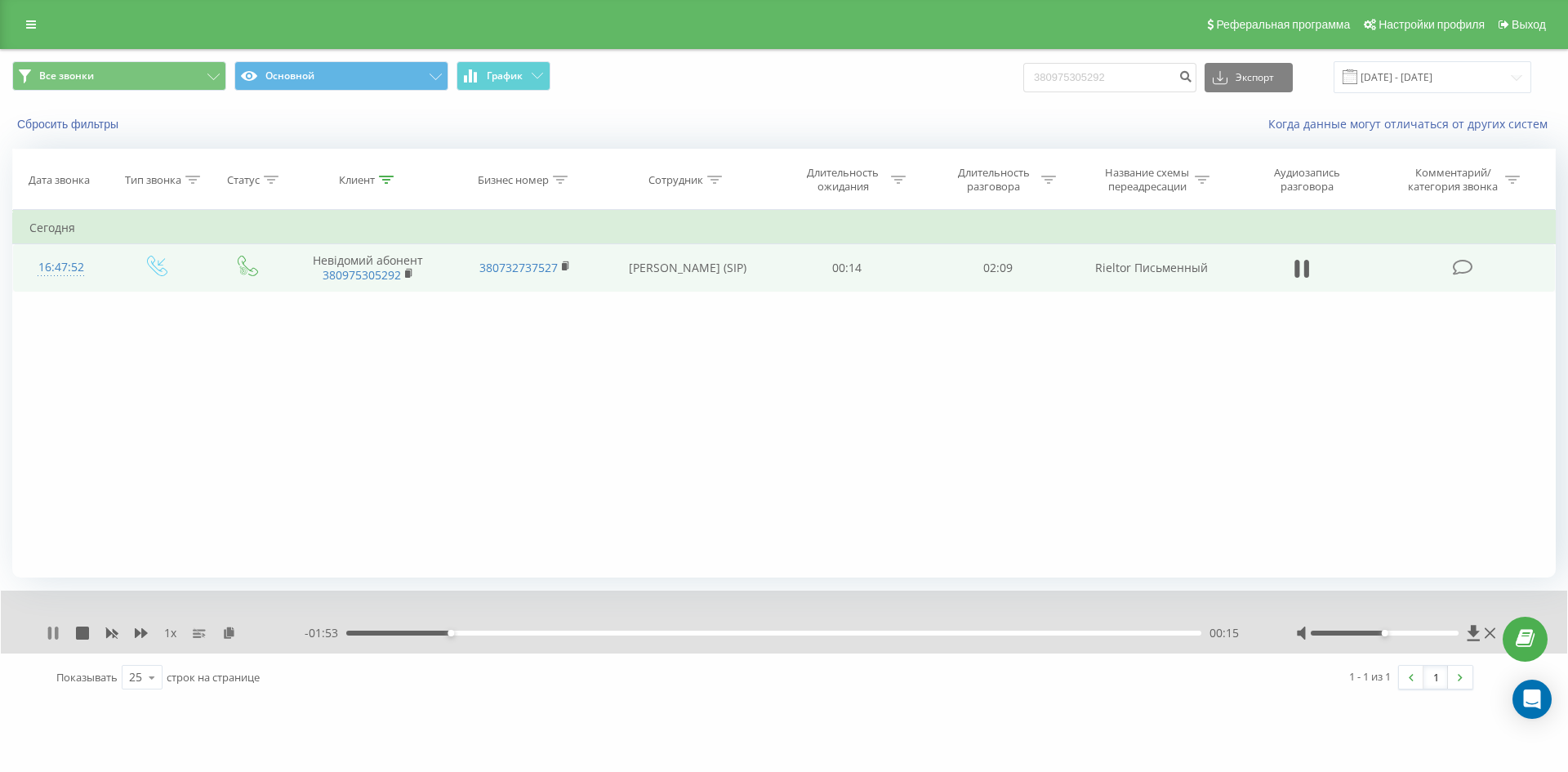
click at [54, 631] on icon at bounding box center [52, 633] width 13 height 13
click at [86, 127] on button "Сбросить фильтры" at bounding box center [69, 124] width 114 height 15
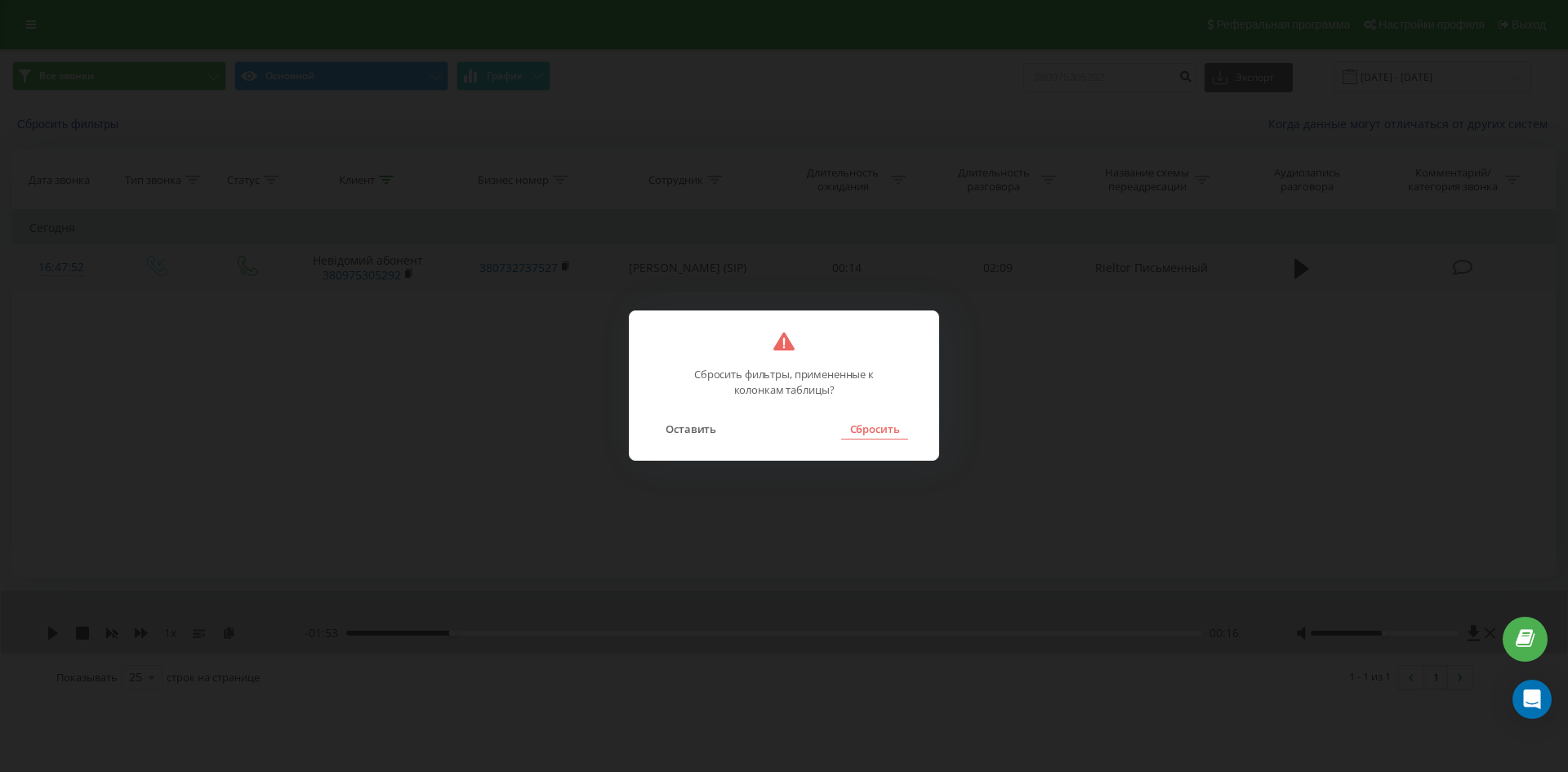
click at [862, 422] on button "Сбросить" at bounding box center [874, 429] width 66 height 21
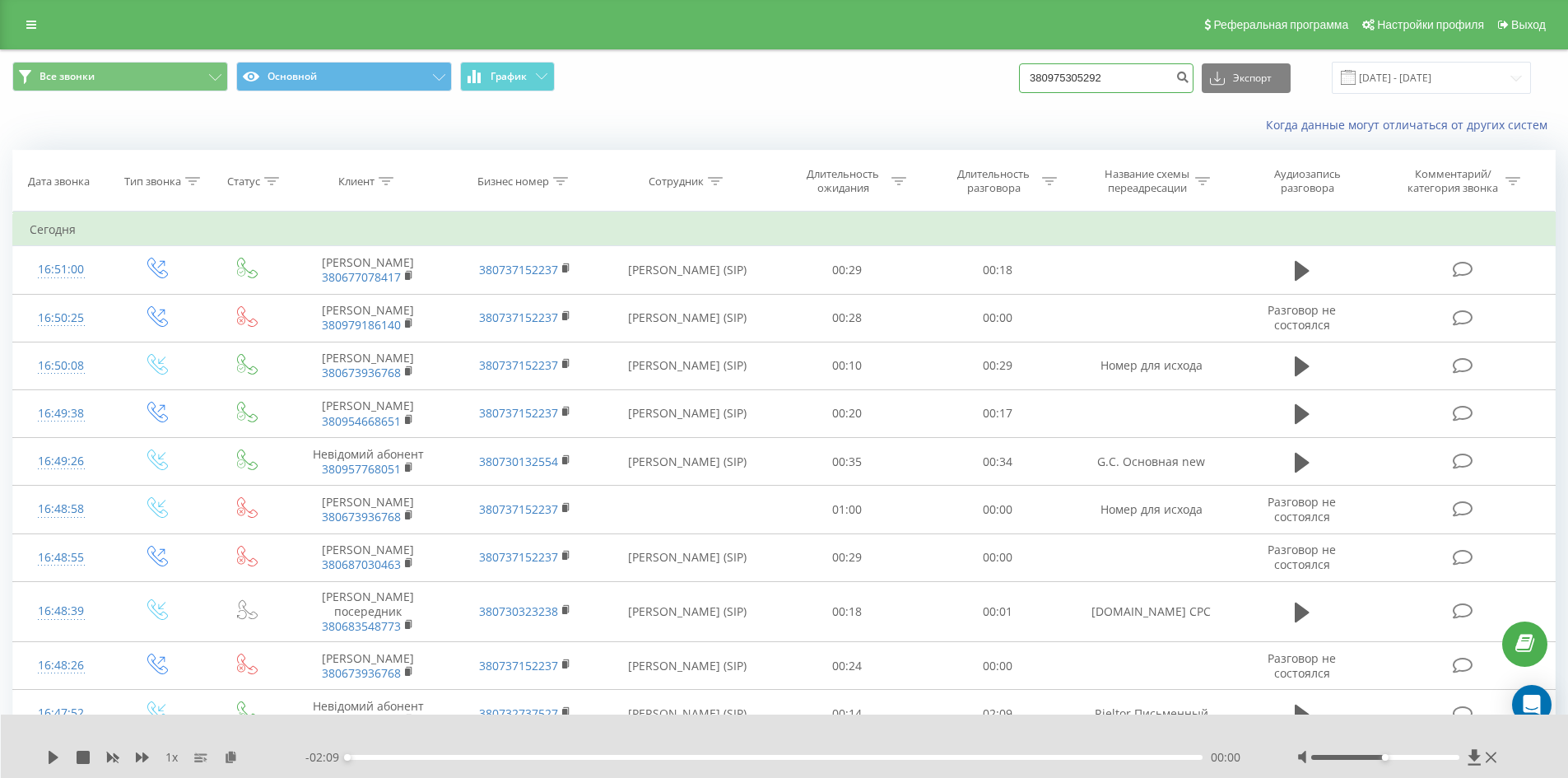
click at [1134, 78] on input "380975305292" at bounding box center [1106, 78] width 175 height 29
paste input "380732375510"
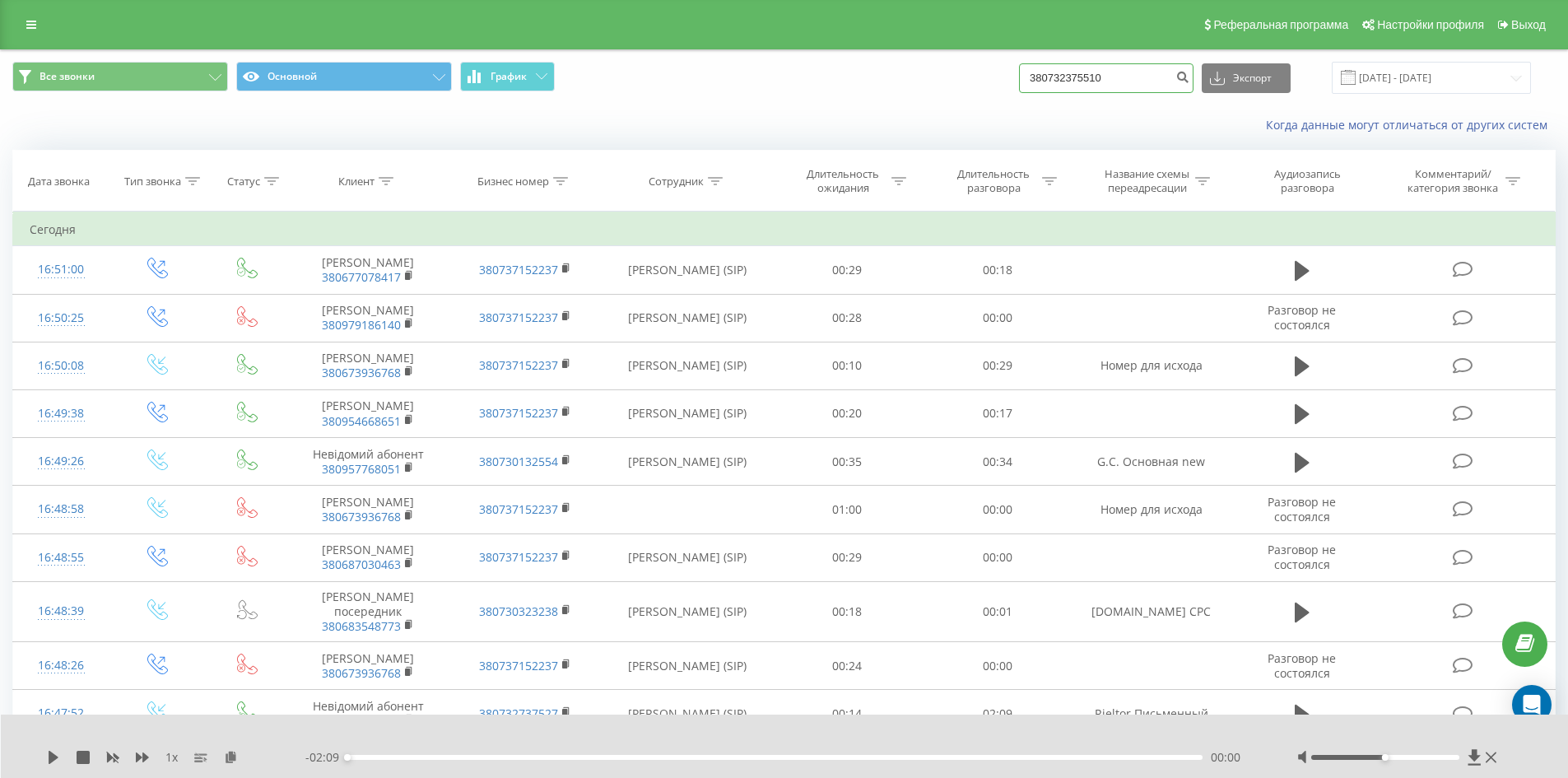
type input "380732375510"
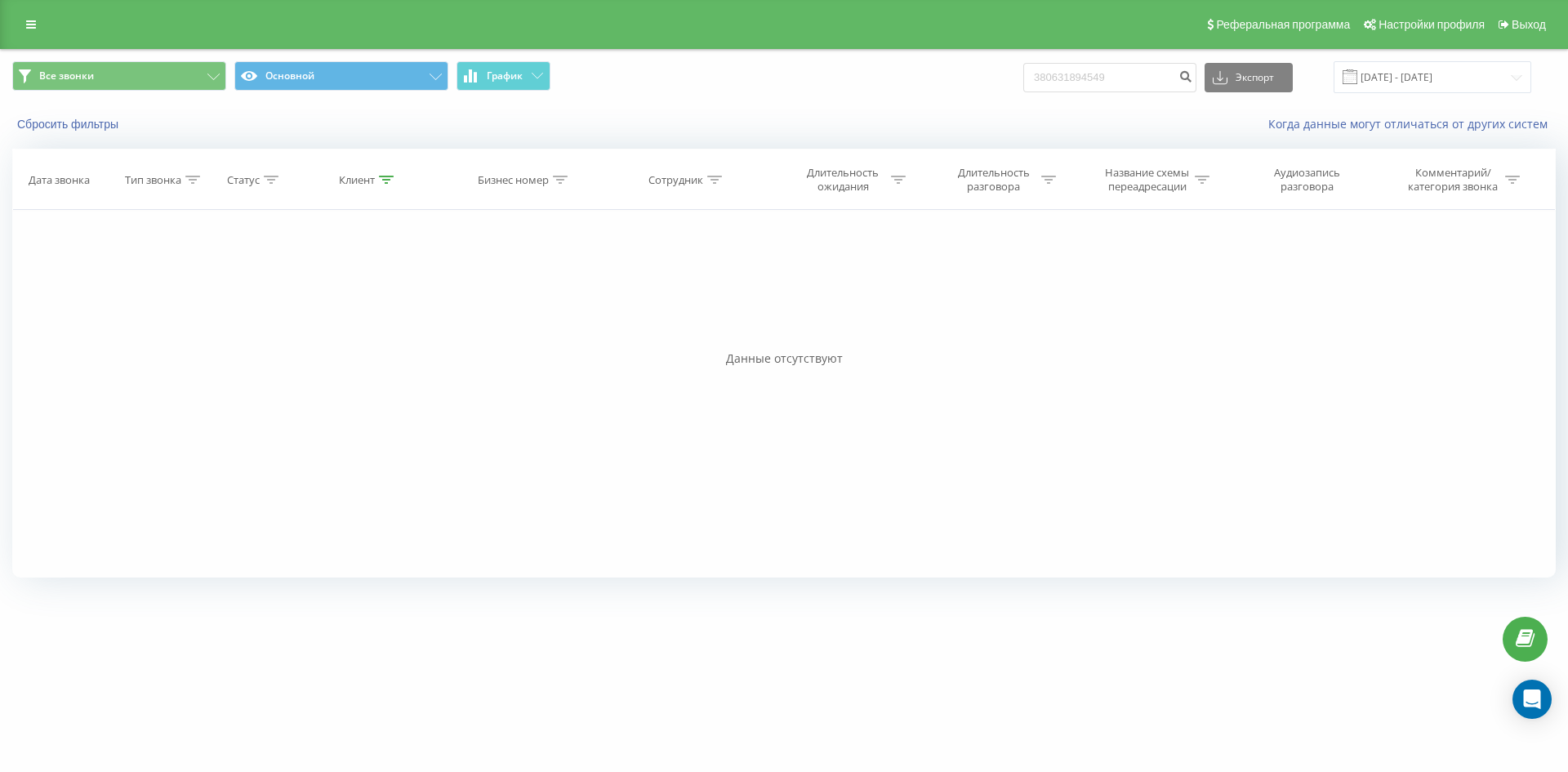
click at [1147, 80] on input "380631894549" at bounding box center [1111, 77] width 173 height 29
type input "380732375510"
click at [82, 129] on button "Сбросить фильтры" at bounding box center [69, 124] width 114 height 15
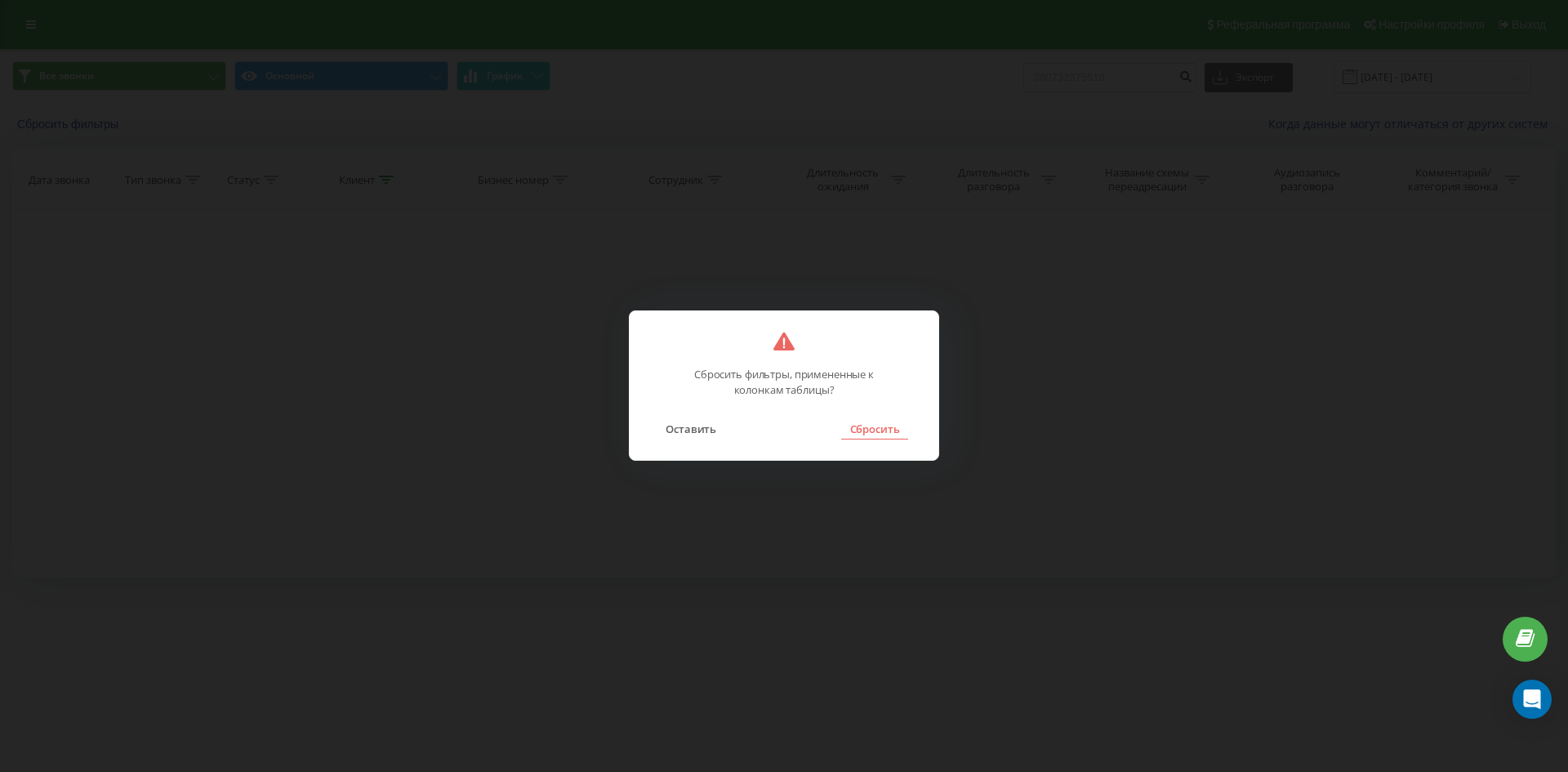
click at [865, 431] on button "Сбросить" at bounding box center [874, 429] width 66 height 21
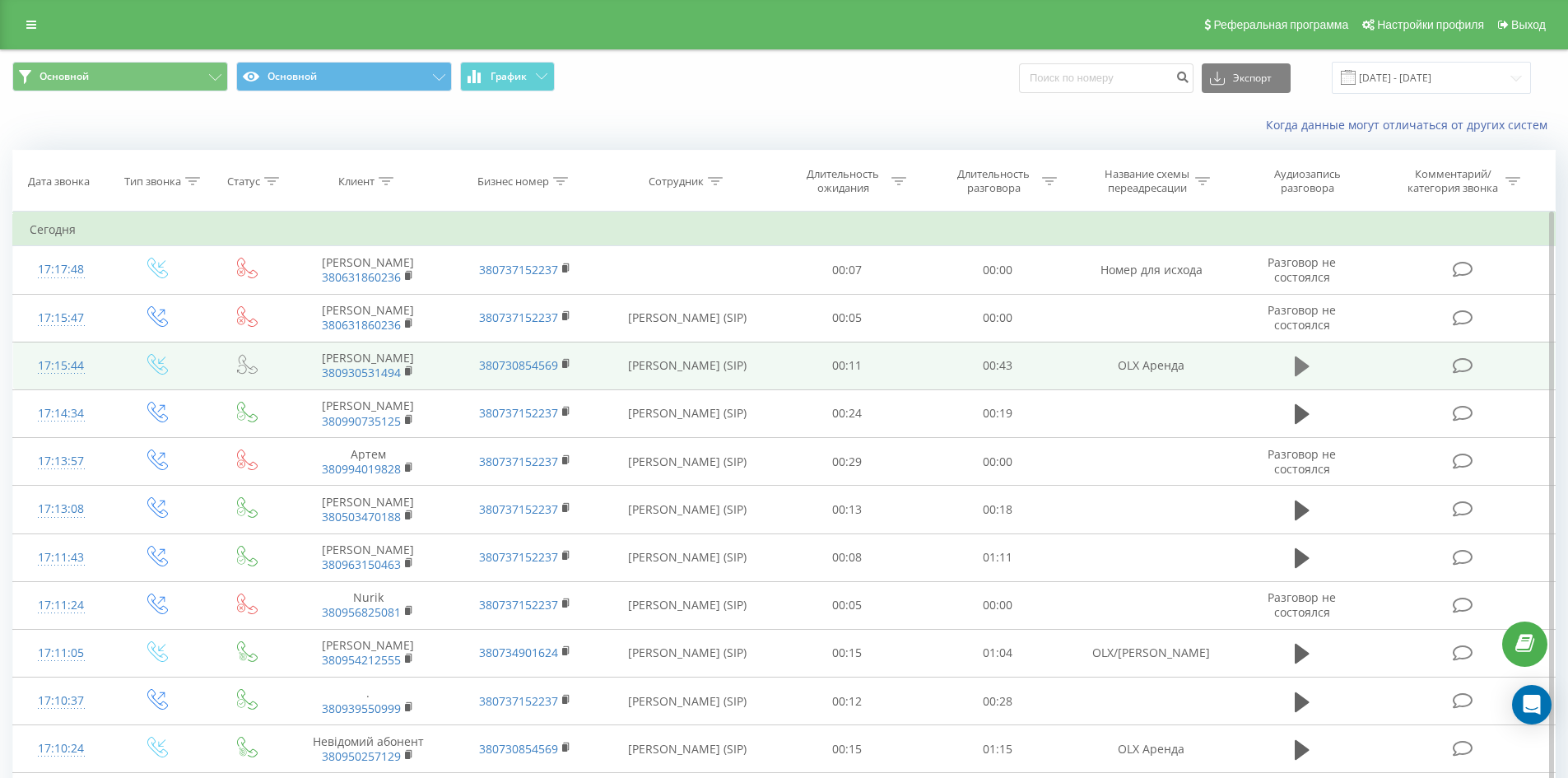
click at [1299, 369] on icon at bounding box center [1302, 366] width 15 height 20
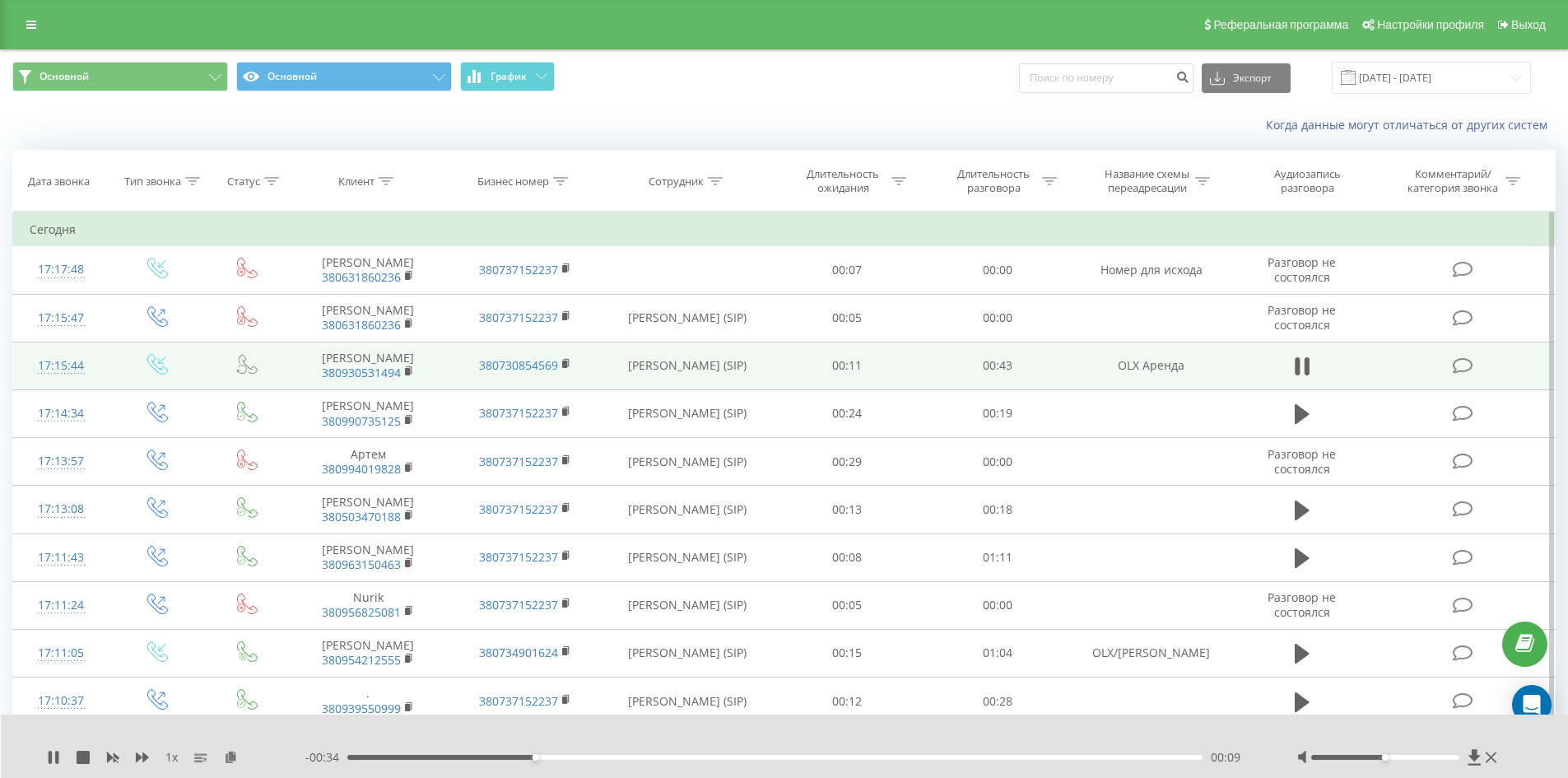
click at [1454, 760] on div at bounding box center [1399, 757] width 204 height 16
click at [1458, 758] on div at bounding box center [1385, 758] width 148 height 5
click at [432, 755] on div "00:04" at bounding box center [776, 758] width 856 height 5
click at [58, 761] on icon at bounding box center [57, 757] width 3 height 13
